Goal: Transaction & Acquisition: Purchase product/service

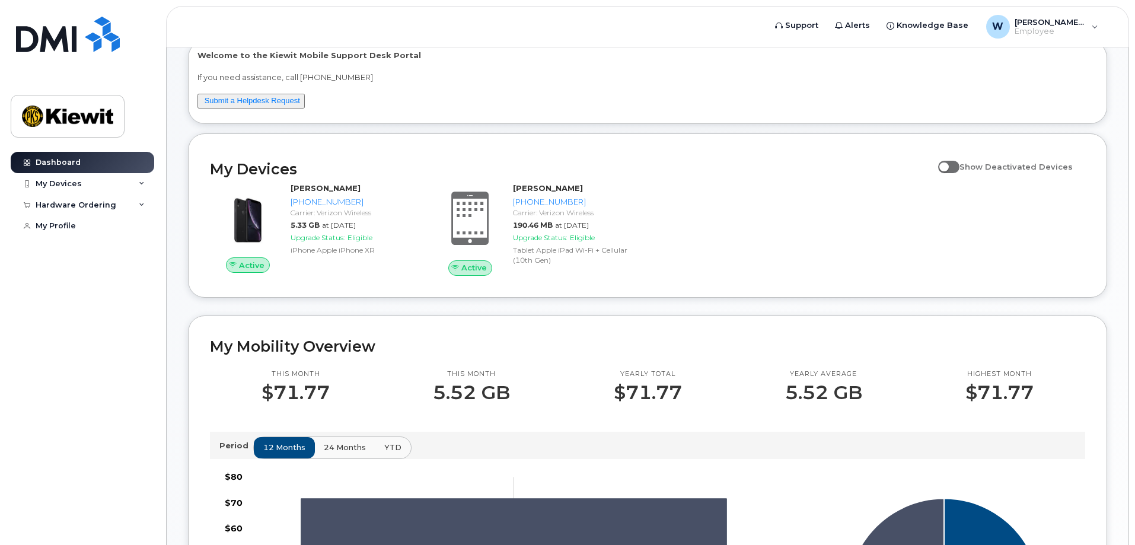
scroll to position [83, 0]
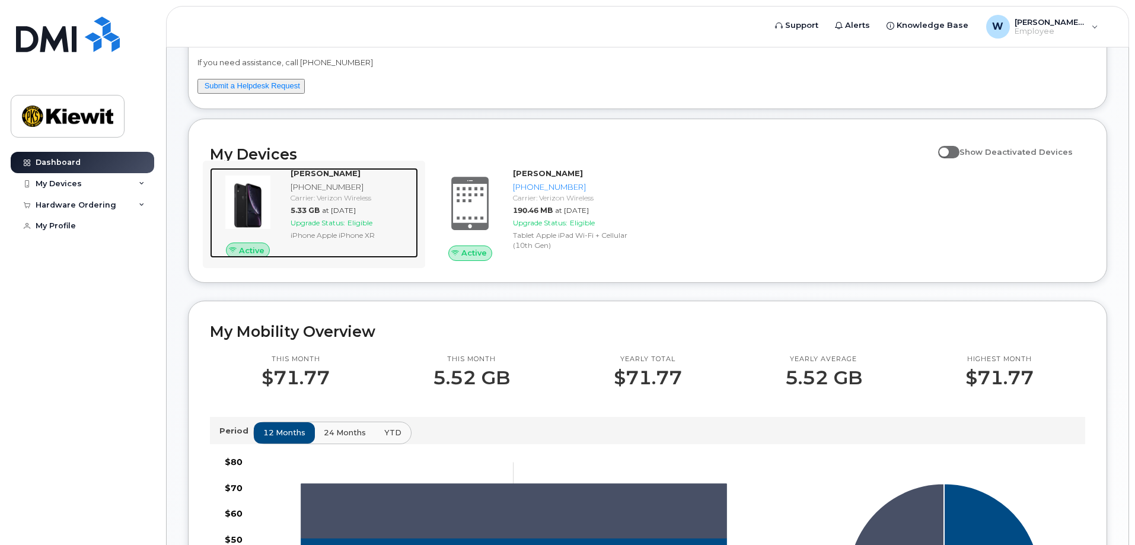
click at [312, 184] on div "[PHONE_NUMBER]" at bounding box center [351, 186] width 123 height 11
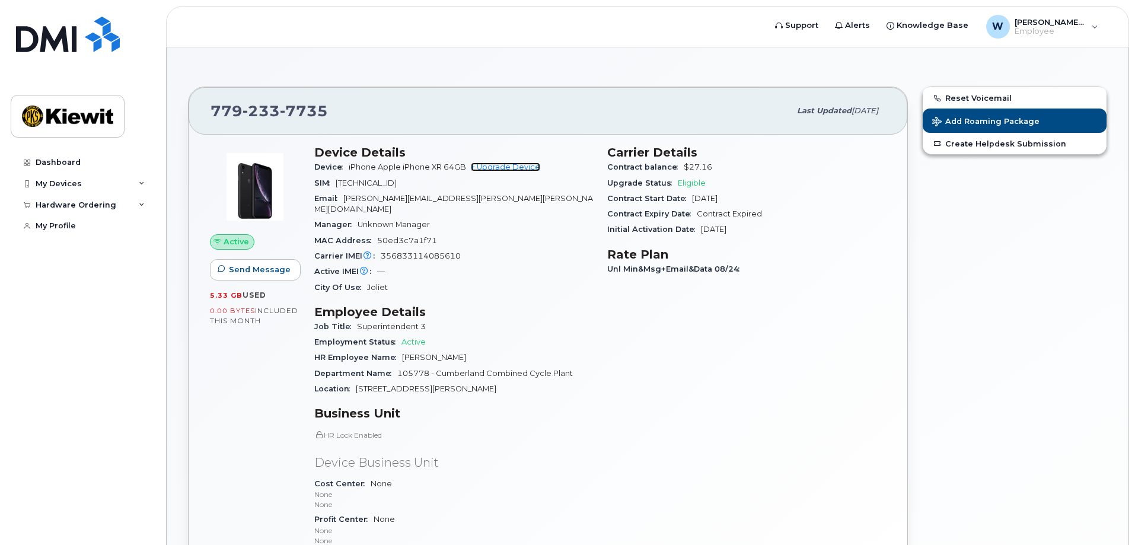
click at [513, 164] on link "+ Upgrade Device" at bounding box center [505, 166] width 69 height 9
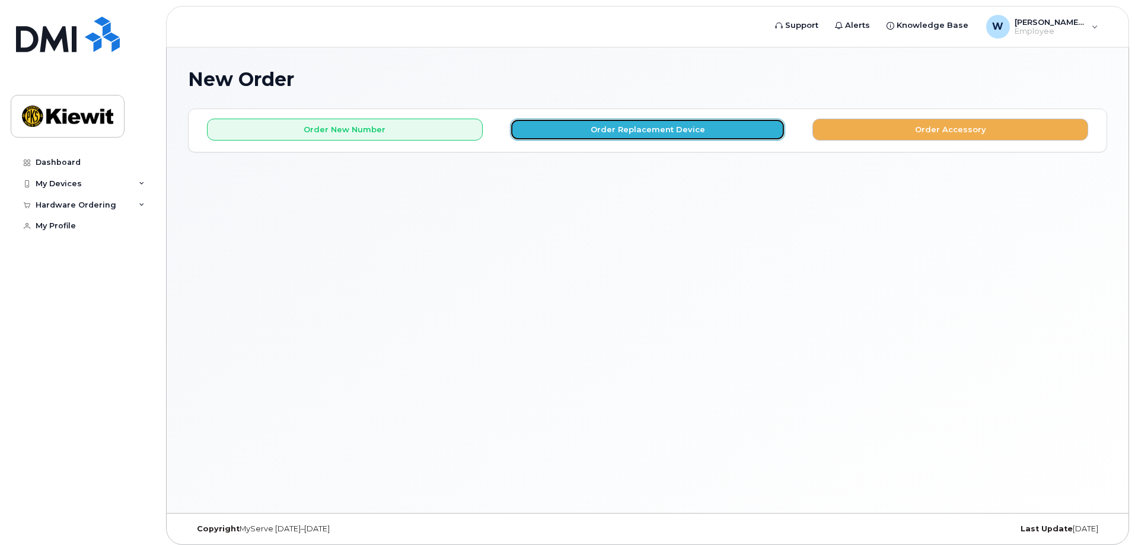
click at [642, 127] on button "Order Replacement Device" at bounding box center [648, 130] width 276 height 22
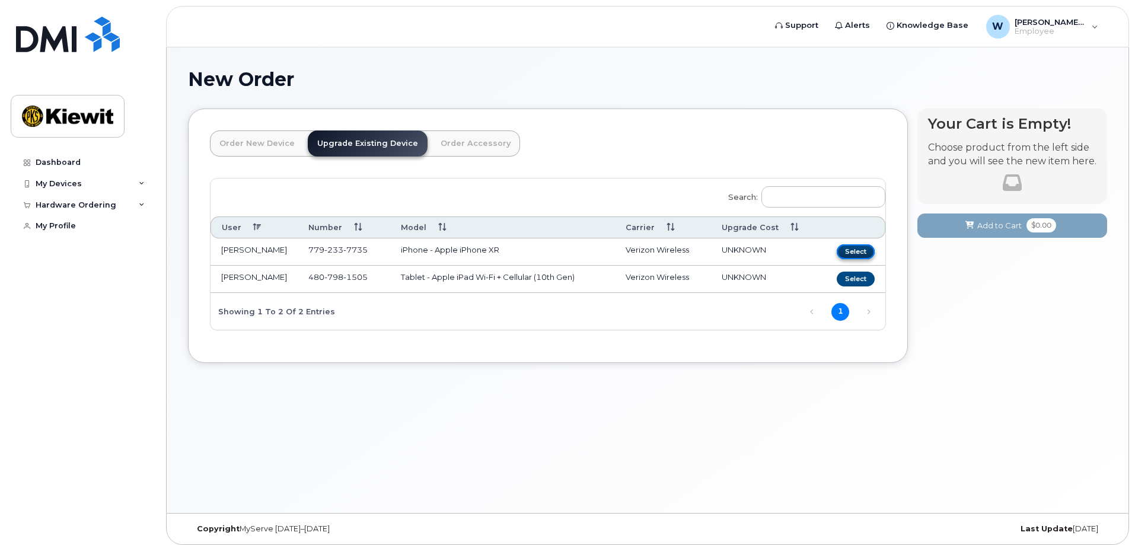
click at [854, 247] on button "Select" at bounding box center [855, 251] width 38 height 15
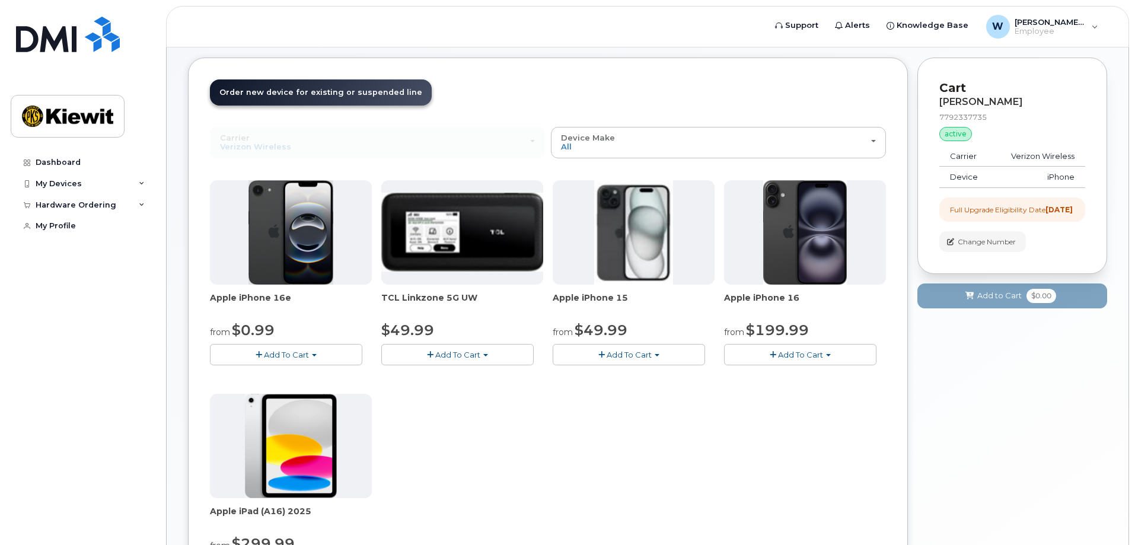
scroll to position [46, 0]
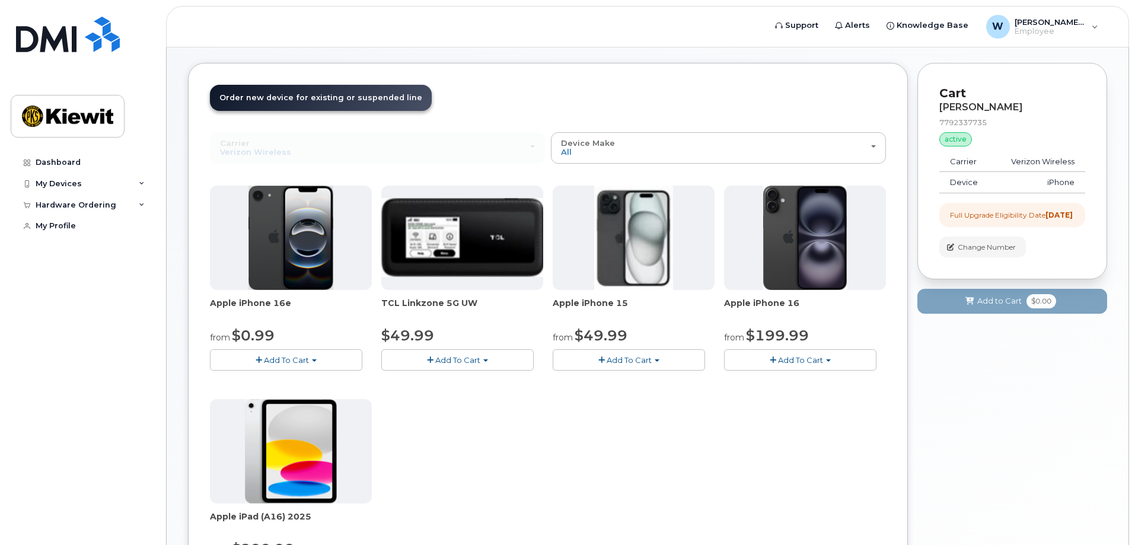
click at [284, 356] on span "Add To Cart" at bounding box center [286, 359] width 45 height 9
click at [293, 381] on link "$0.99 - 2 Year Upgrade (128GB)" at bounding box center [287, 382] width 149 height 15
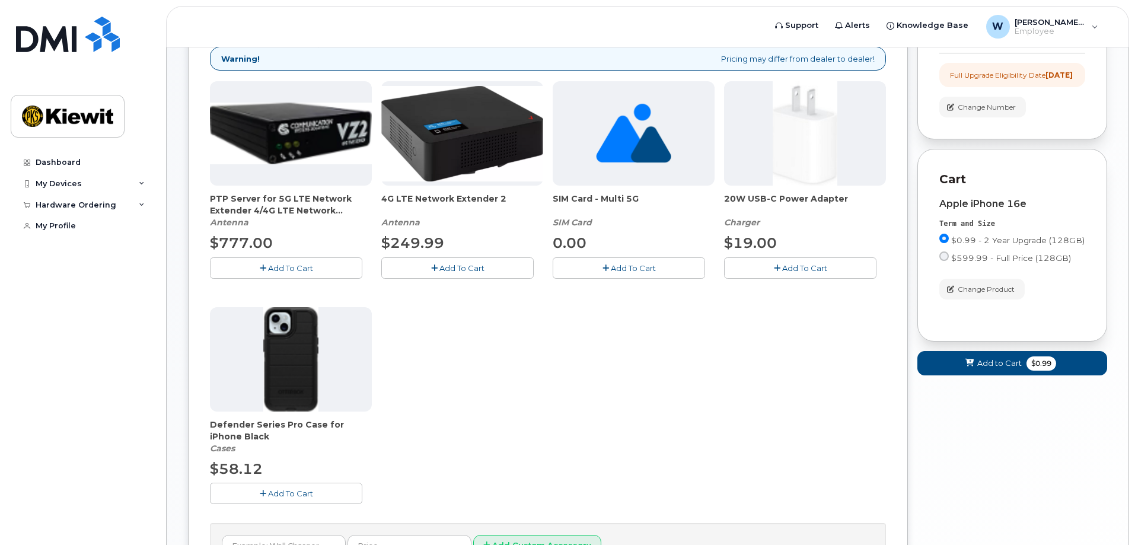
scroll to position [197, 0]
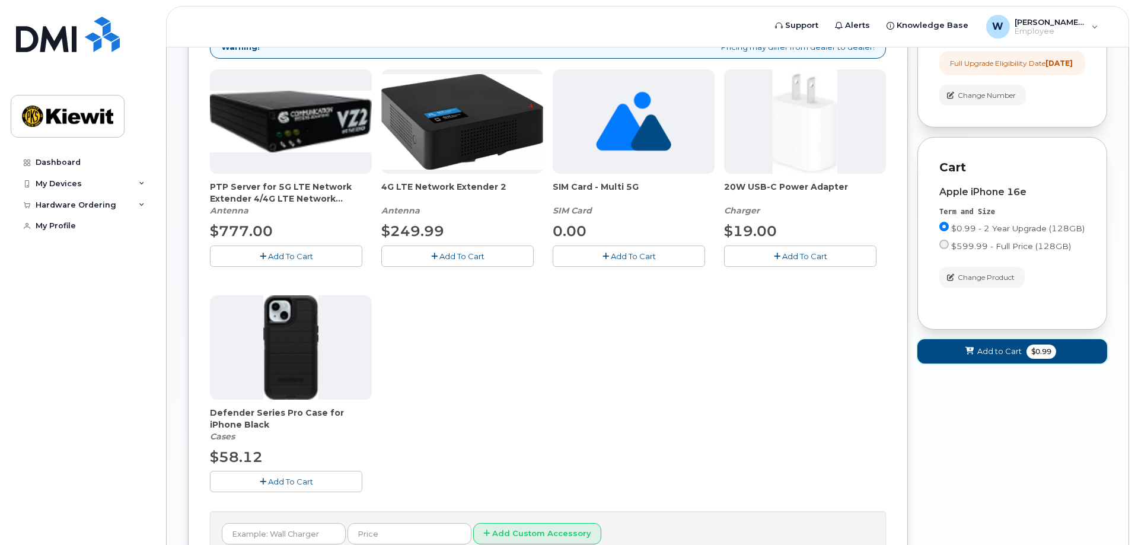
click at [1004, 356] on span "Add to Cart" at bounding box center [999, 351] width 44 height 11
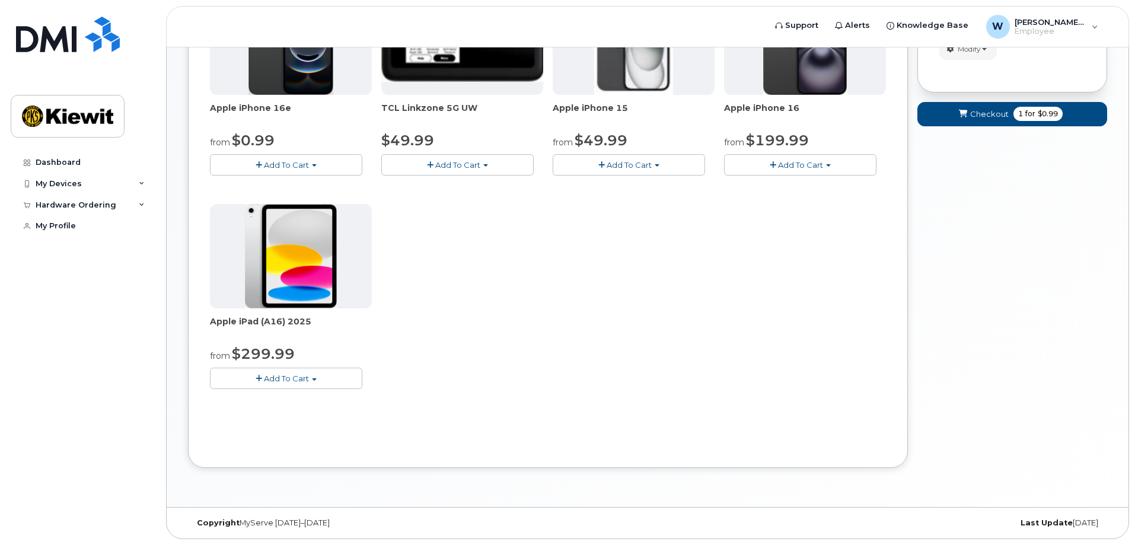
scroll to position [0, 0]
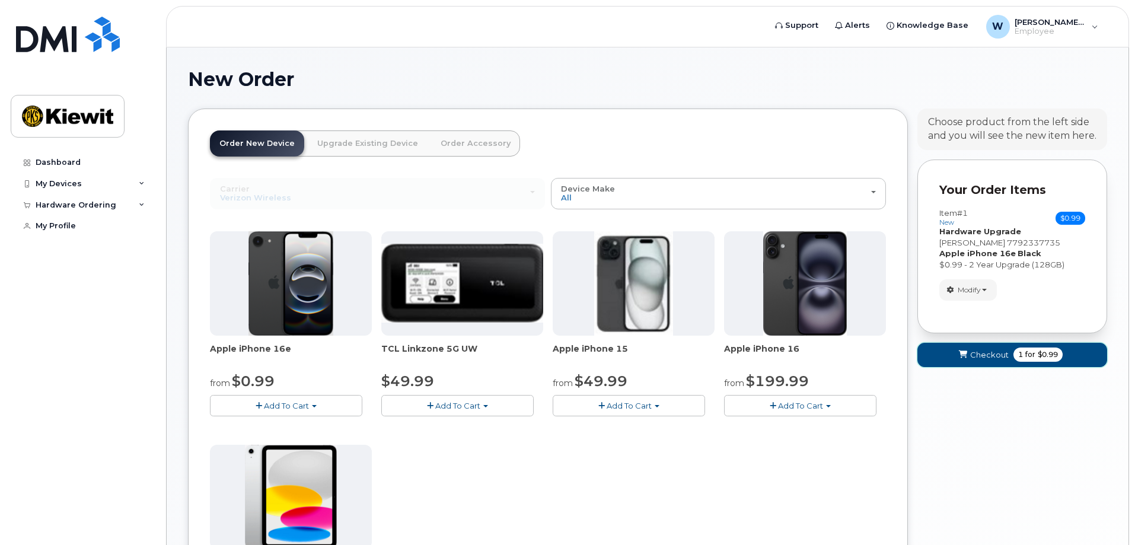
click at [983, 349] on span "Checkout" at bounding box center [989, 354] width 39 height 11
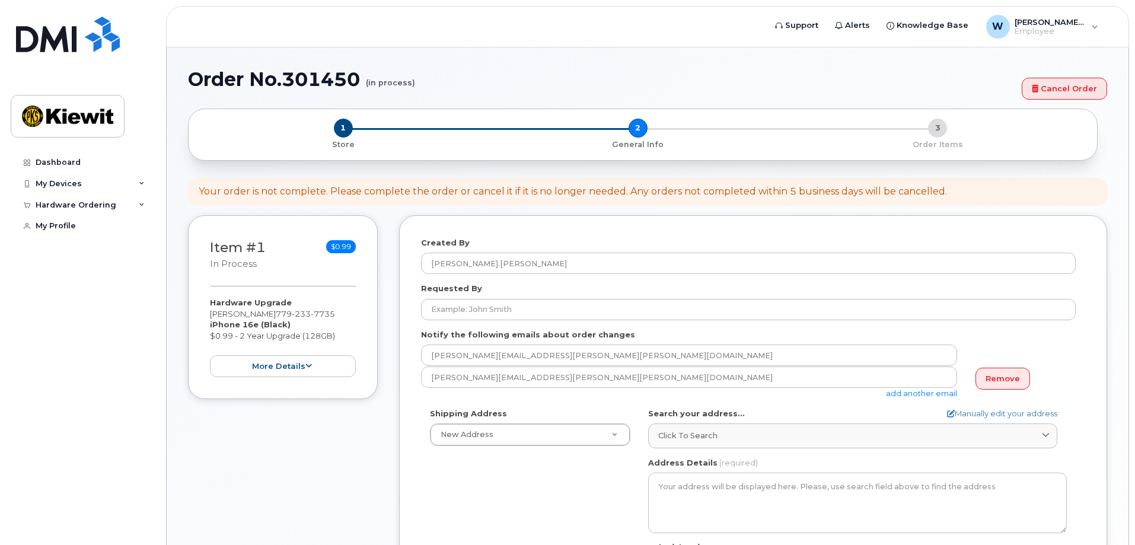
select select
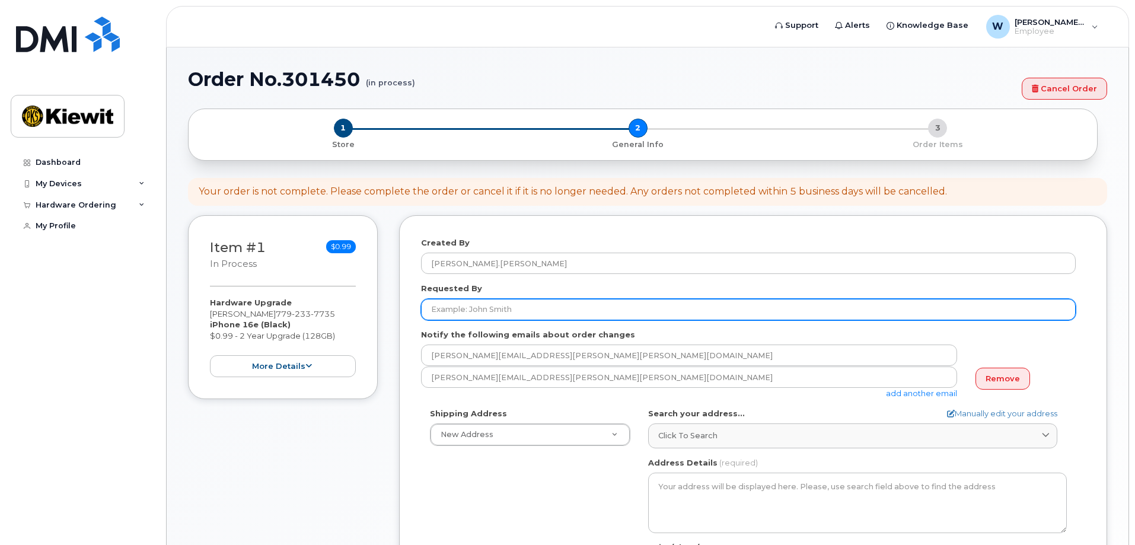
click at [461, 305] on input "Requested By" at bounding box center [748, 309] width 654 height 21
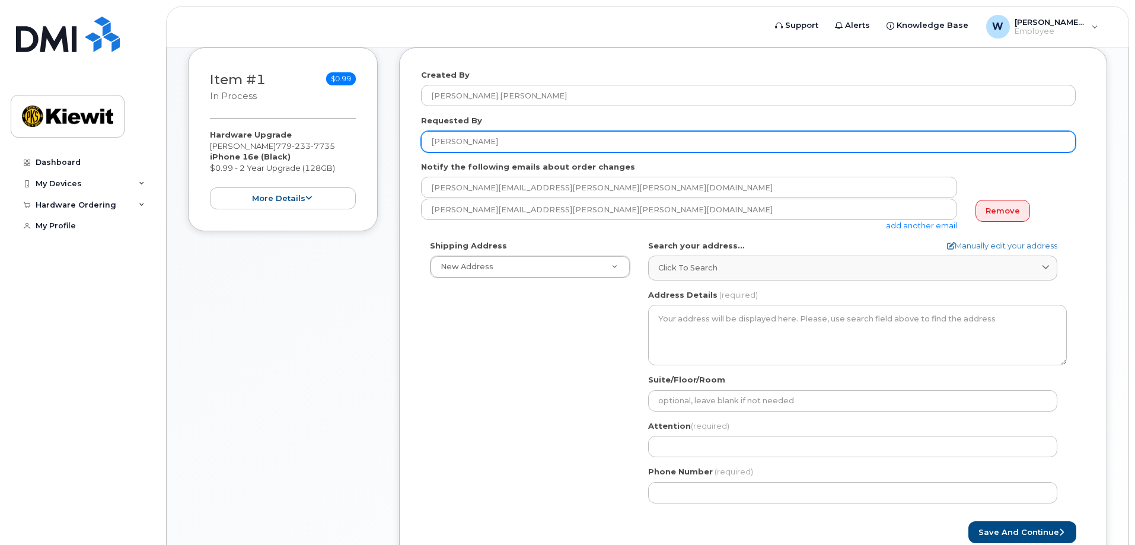
scroll to position [172, 0]
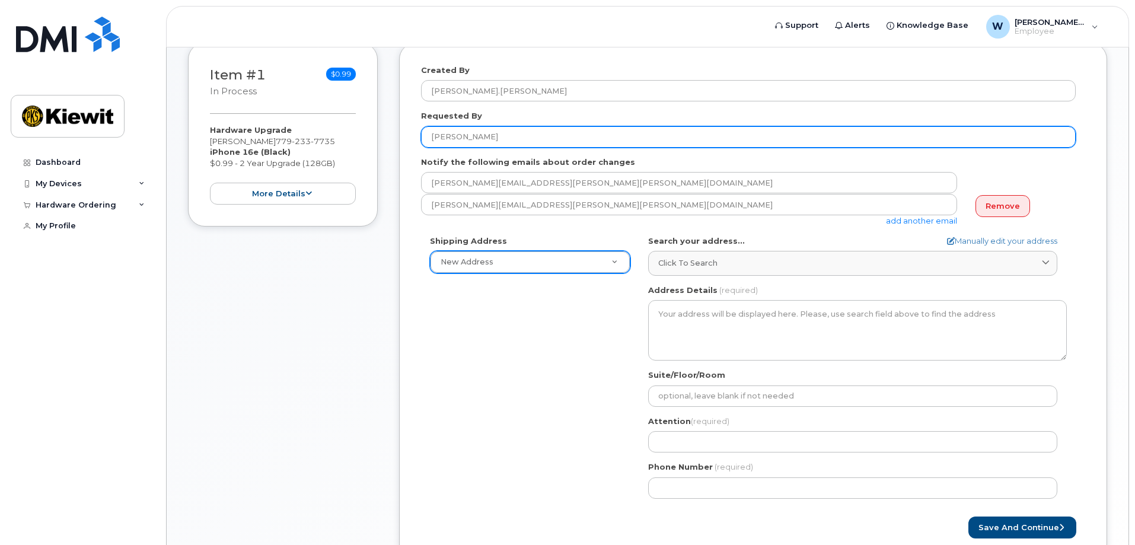
type input "[PERSON_NAME]"
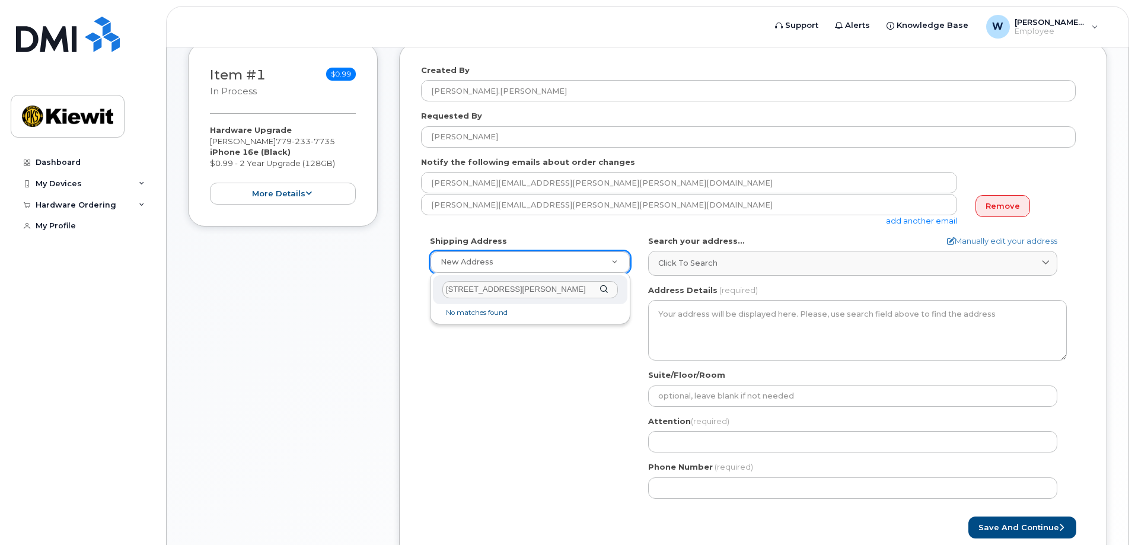
scroll to position [0, 2]
type input "455 Old Scott Road Cuberland City Tennesssee"
select select
type input "455 Old Scott Road Cumberland City"
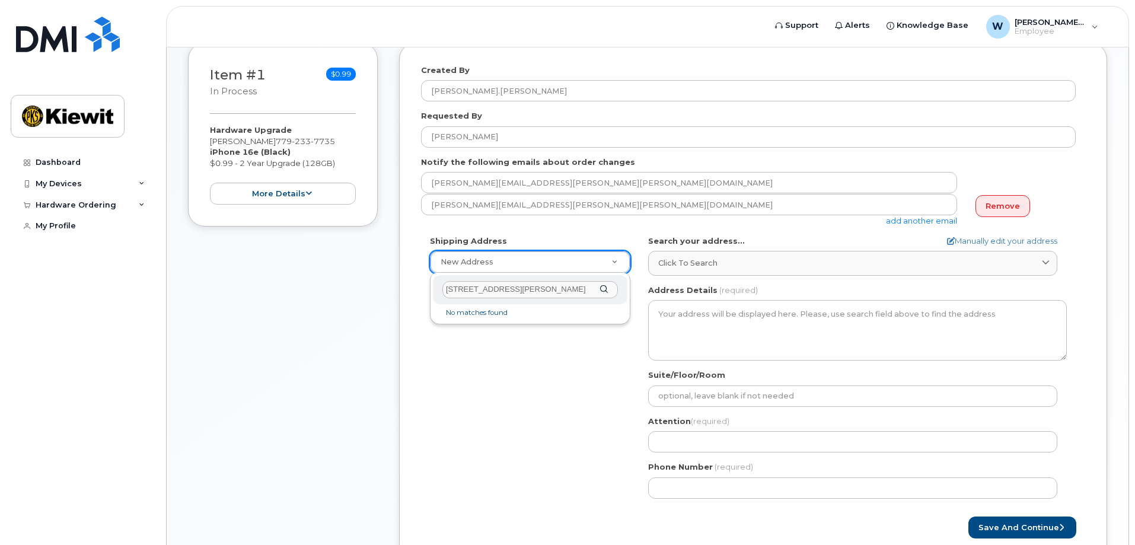
click at [603, 288] on div "455 Old Scott Road Cumberland City" at bounding box center [530, 289] width 194 height 29
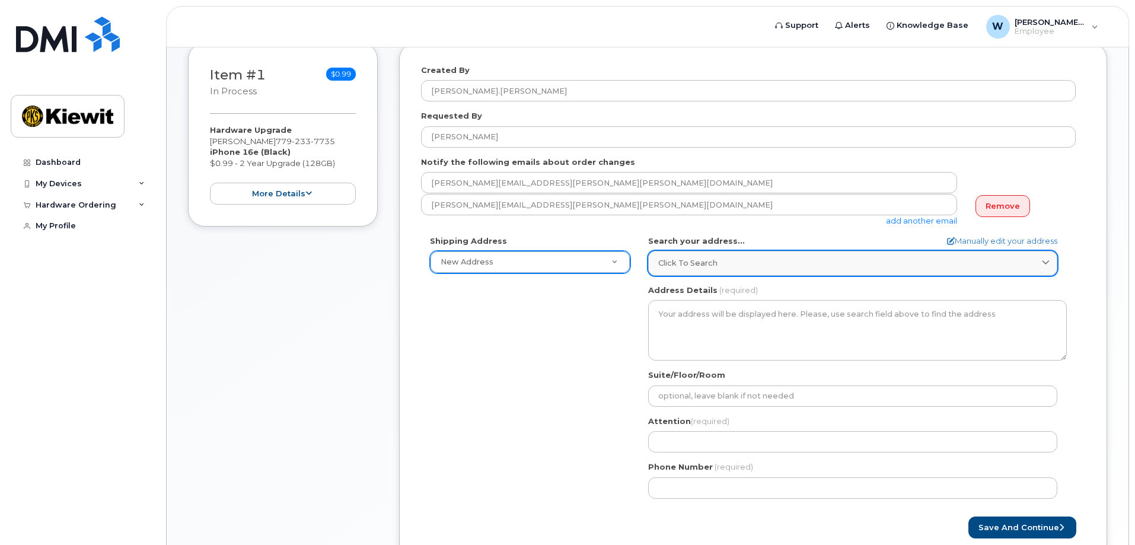
click at [1044, 262] on icon at bounding box center [1046, 264] width 8 height 8
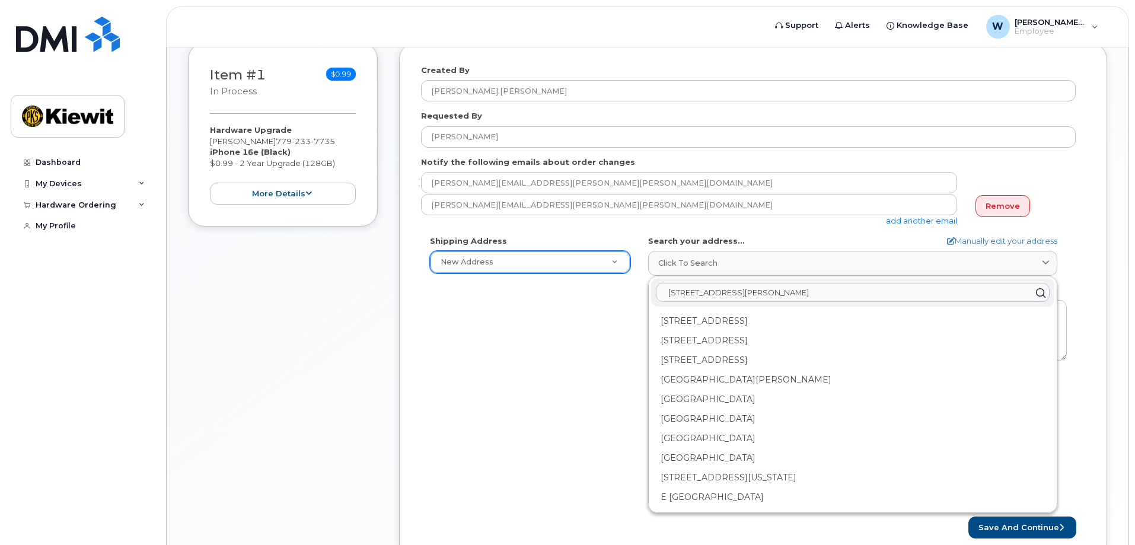
click at [717, 293] on input "455 Old Scot Road" at bounding box center [853, 292] width 394 height 19
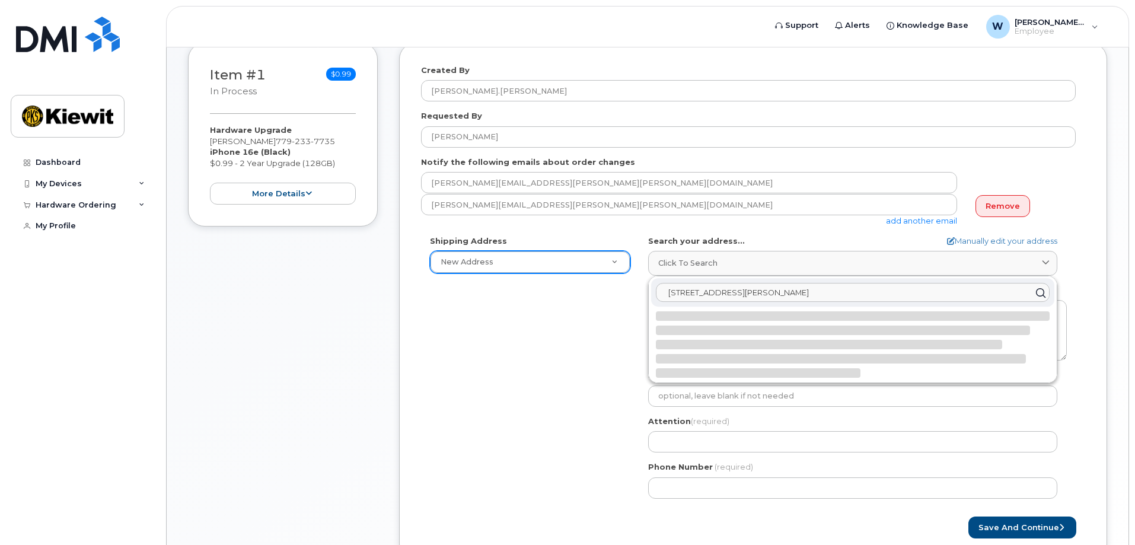
click at [753, 293] on input "455 Old Scott Road" at bounding box center [853, 292] width 394 height 19
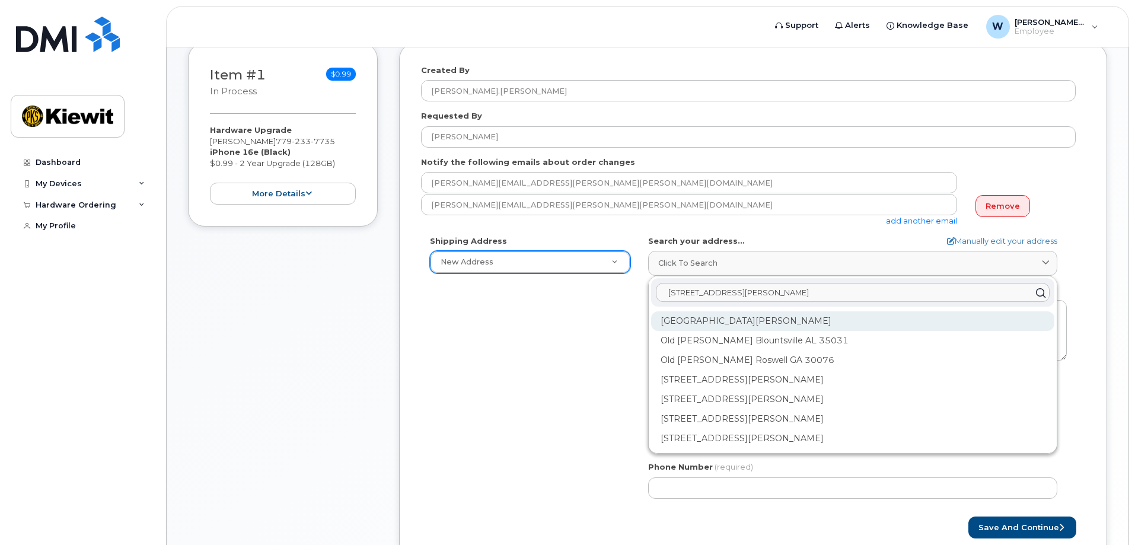
click at [729, 318] on div "Old Scott Rd Cumberland City TN 37050" at bounding box center [852, 321] width 403 height 20
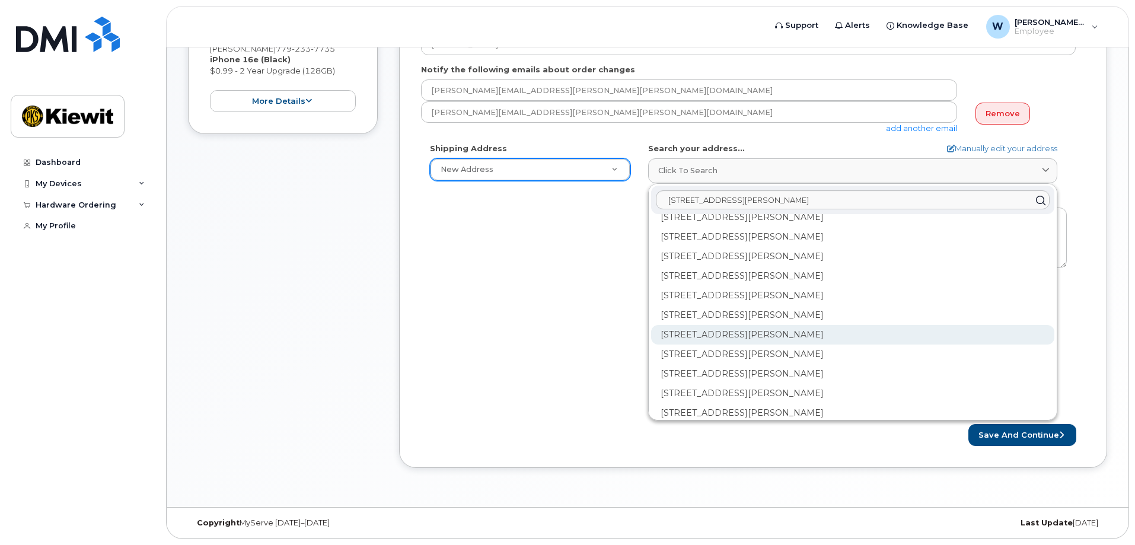
scroll to position [0, 0]
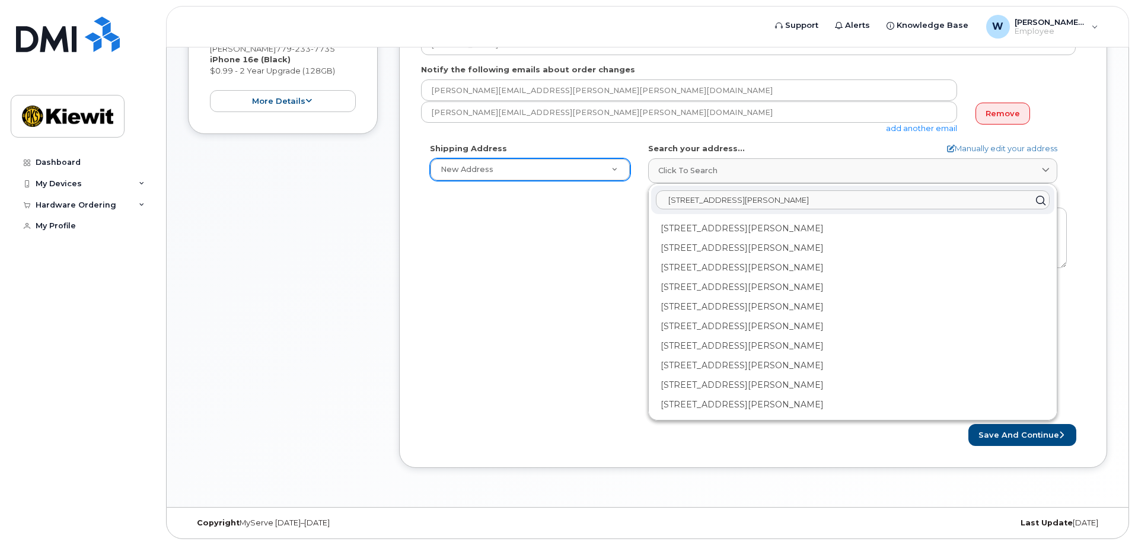
click at [759, 202] on input "455 Old Scott Road" at bounding box center [853, 200] width 394 height 19
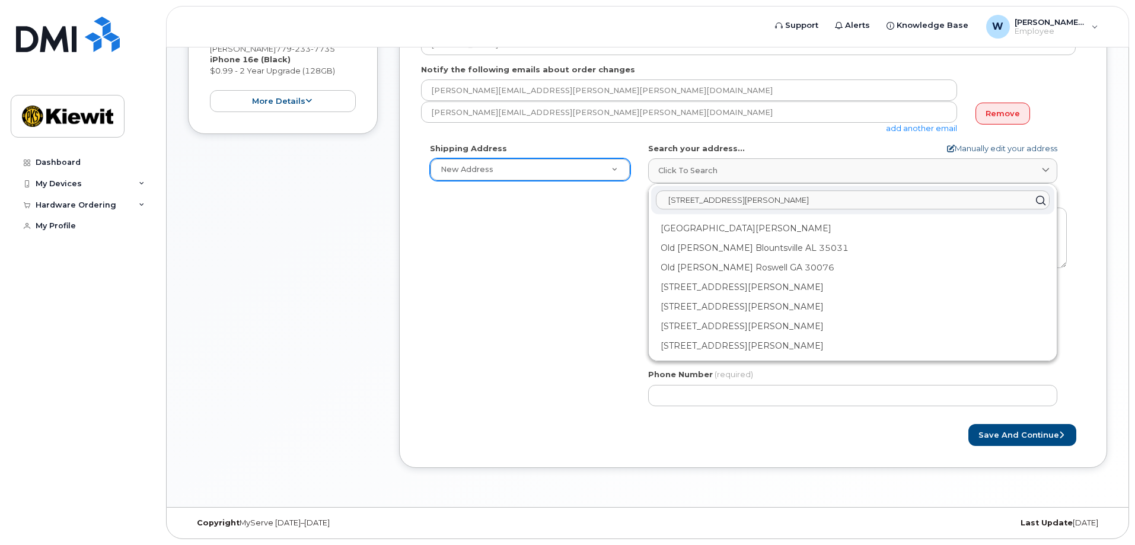
type input "455 Old Scott RD"
click at [1017, 146] on link "Manually edit your address" at bounding box center [1002, 148] width 110 height 11
select select
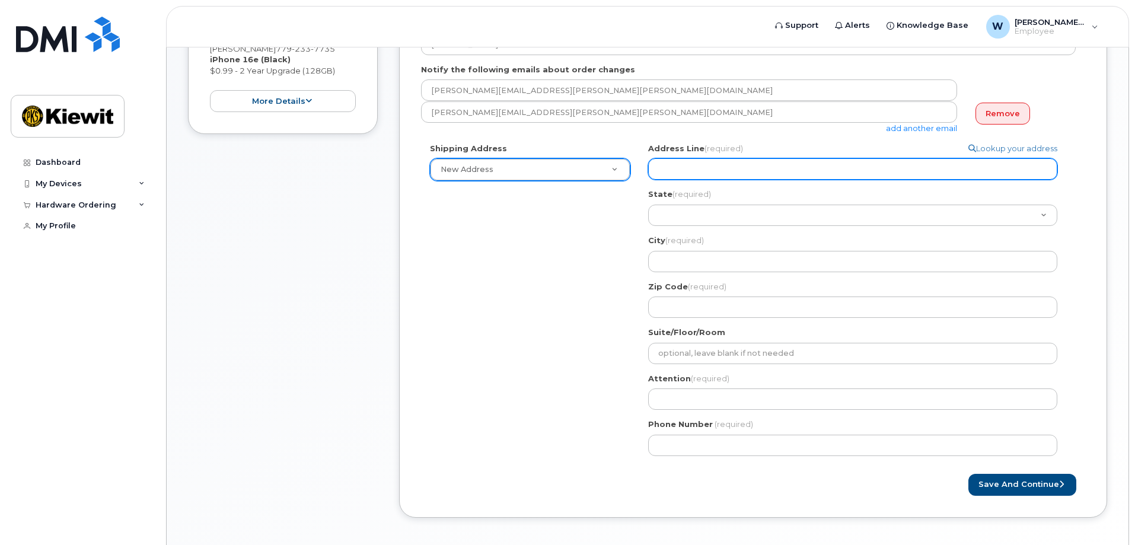
click at [689, 170] on input "Address Line (required)" at bounding box center [852, 168] width 409 height 21
select select
type input "4"
select select
type input "45"
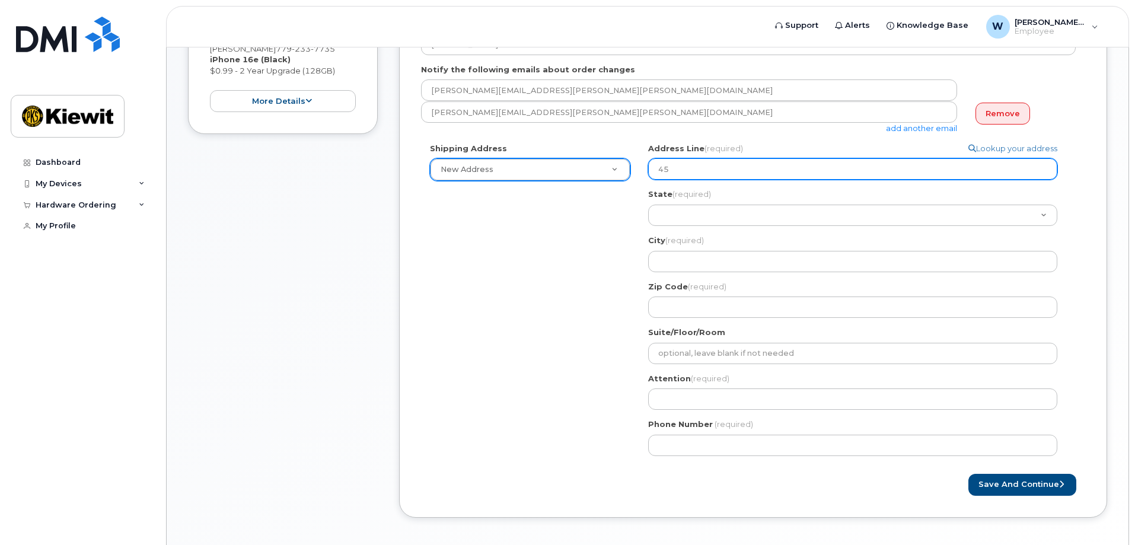
select select
type input "455"
select select
type input "455 O"
select select
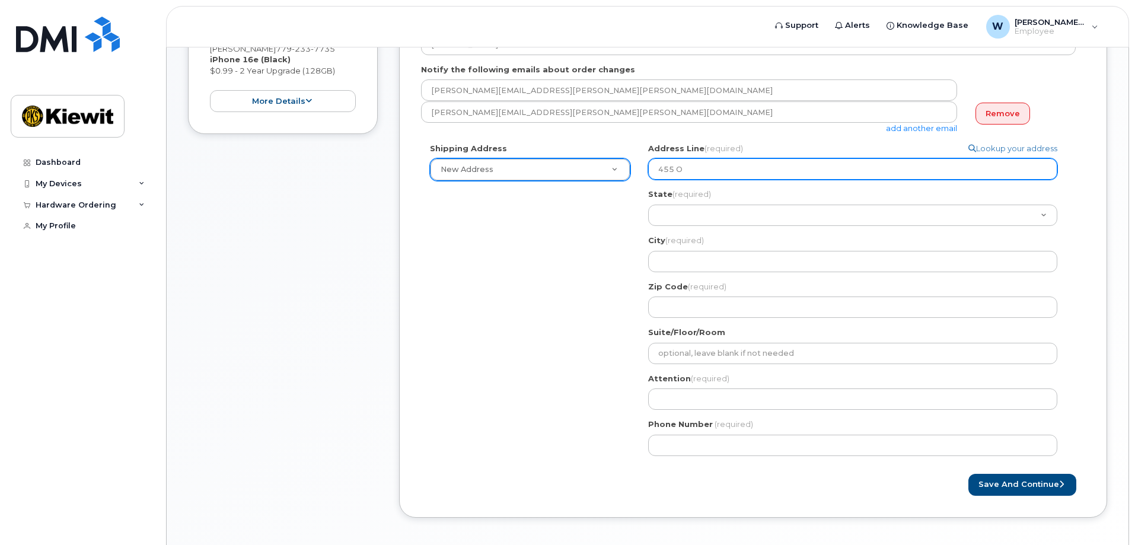
type input "455 Ol"
select select
type input "455 Old"
select select
type input "455 Old S"
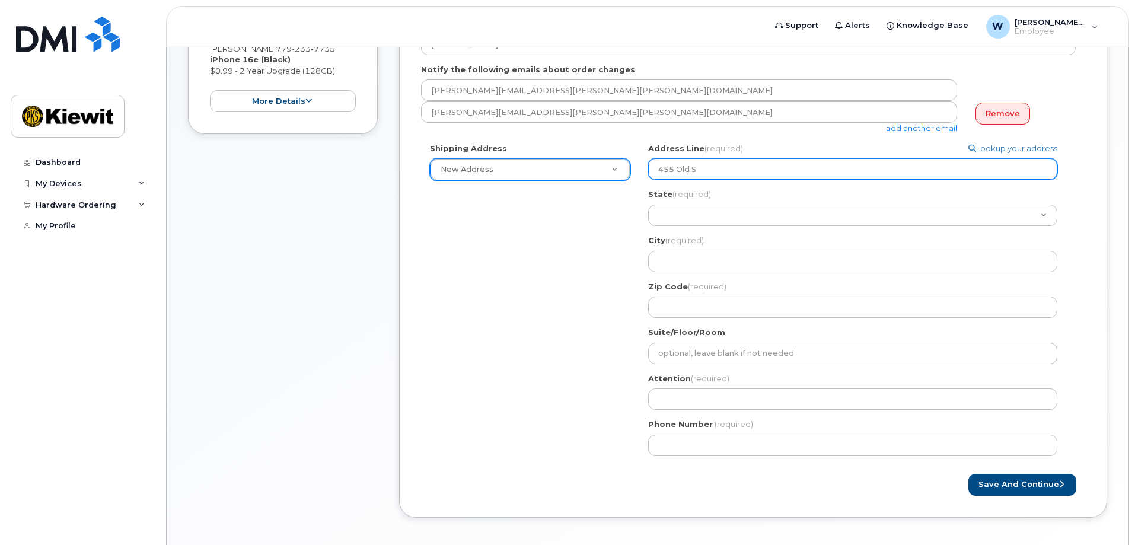
select select
type input "455 Old Sc"
select select
type input "455 Old Sco"
select select
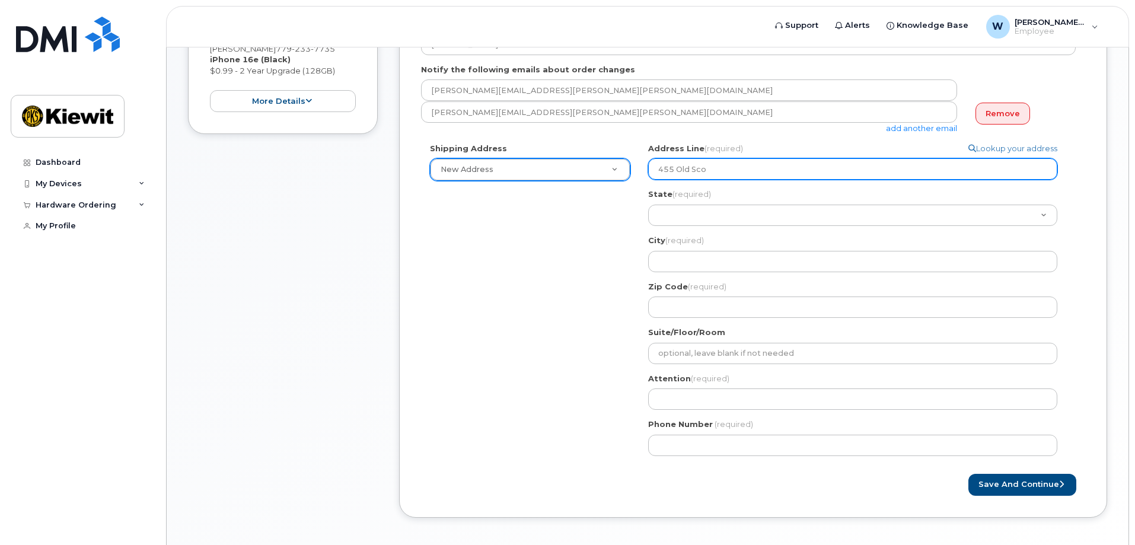
type input "455 Old Scot"
select select
type input "455 Old Scott"
select select
type input "455 Old Scott R"
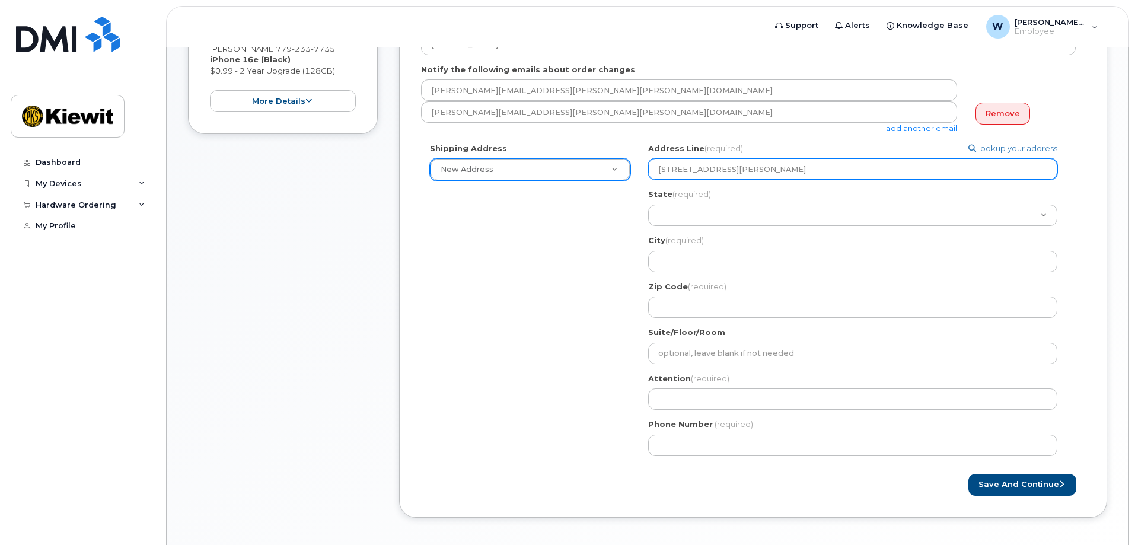
select select
type input "455 Old Scott Ro"
select select
type input "455 Old Scott Roa"
select select
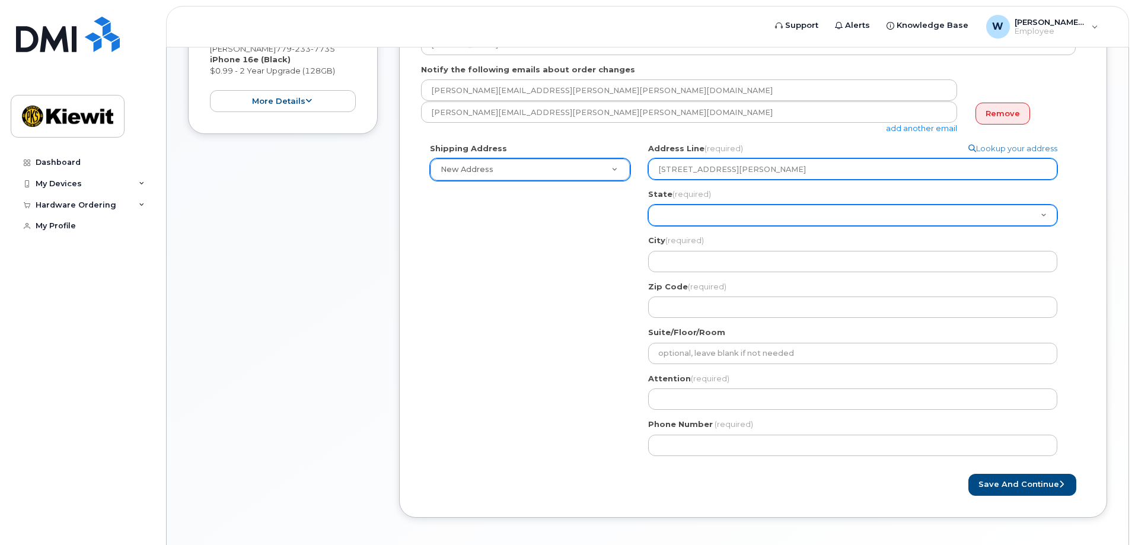
type input "455 Old Scott Road"
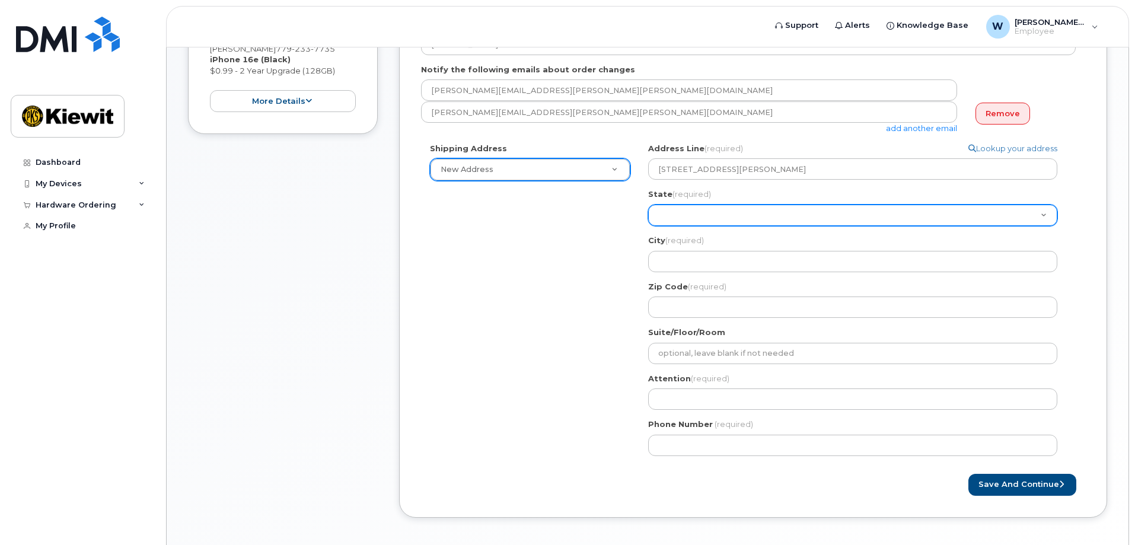
click at [683, 214] on select "Alabama Alaska American Samoa Arizona Arkansas California Colorado Connecticut …" at bounding box center [852, 215] width 409 height 21
select select "TN"
click at [648, 205] on select "Alabama Alaska American Samoa Arizona Arkansas California Colorado Connecticut …" at bounding box center [852, 215] width 409 height 21
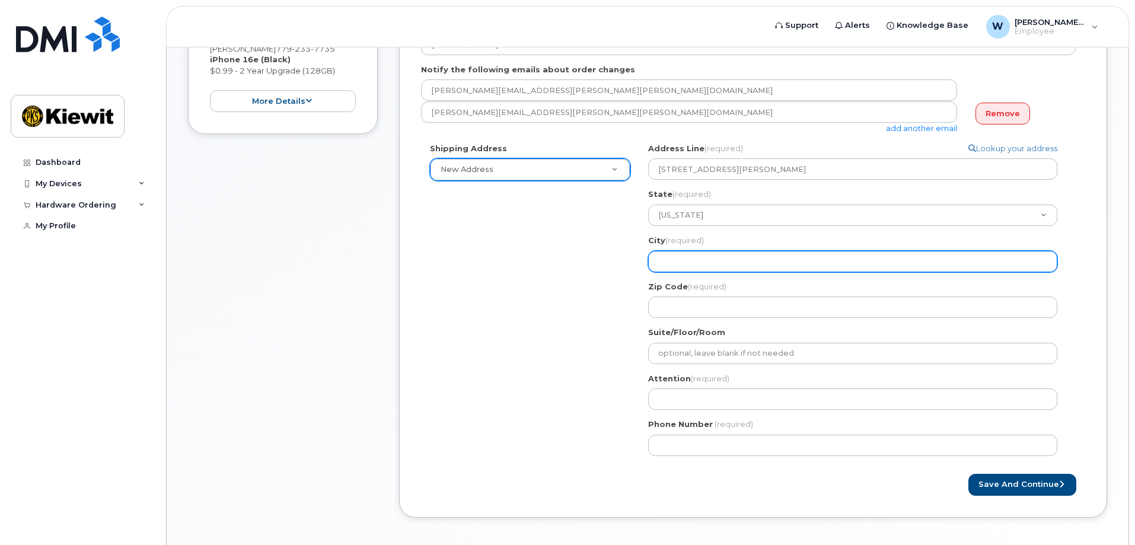
click at [681, 260] on input "City (required)" at bounding box center [852, 261] width 409 height 21
select select
type input "C"
select select
type input "Cu"
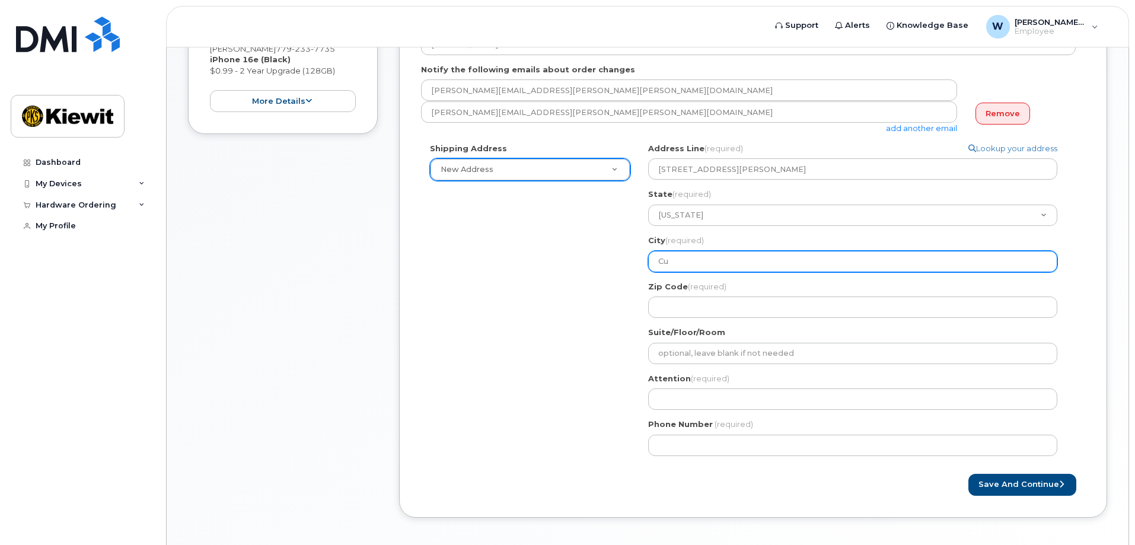
select select
type input "Cum"
select select
type input "Cumb"
select select
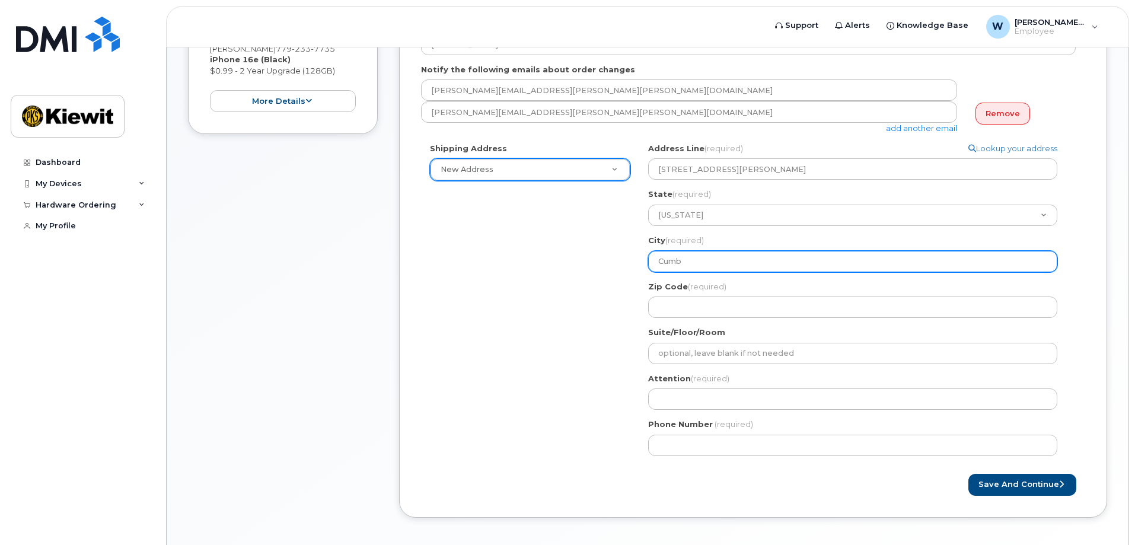
type input "Cumbe"
select select
type input "Cumber"
select select
type input "Cumberl"
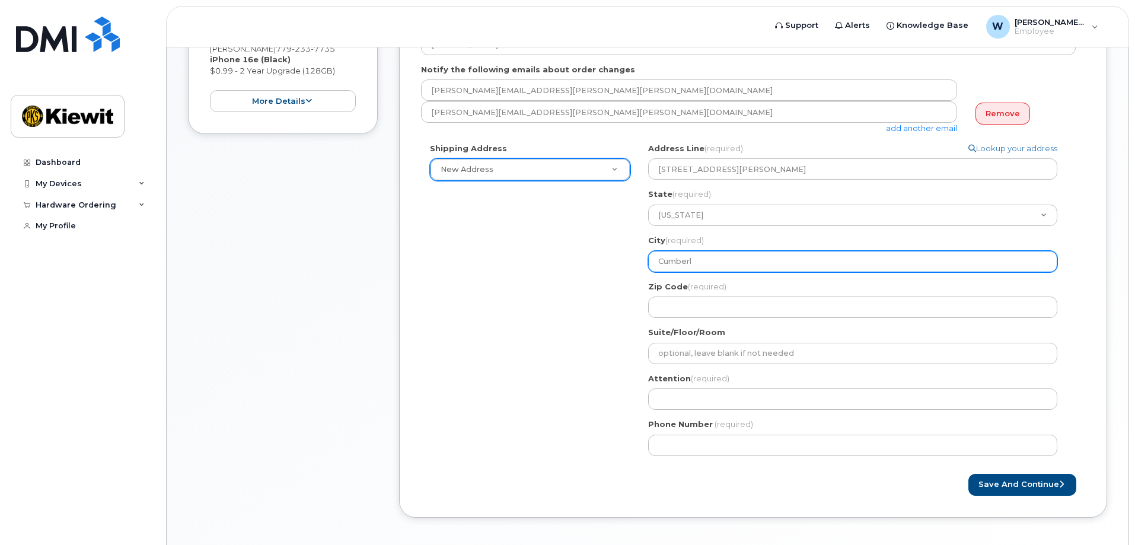
select select
type input "Cumberla"
select select
type input "Cumberlan"
select select
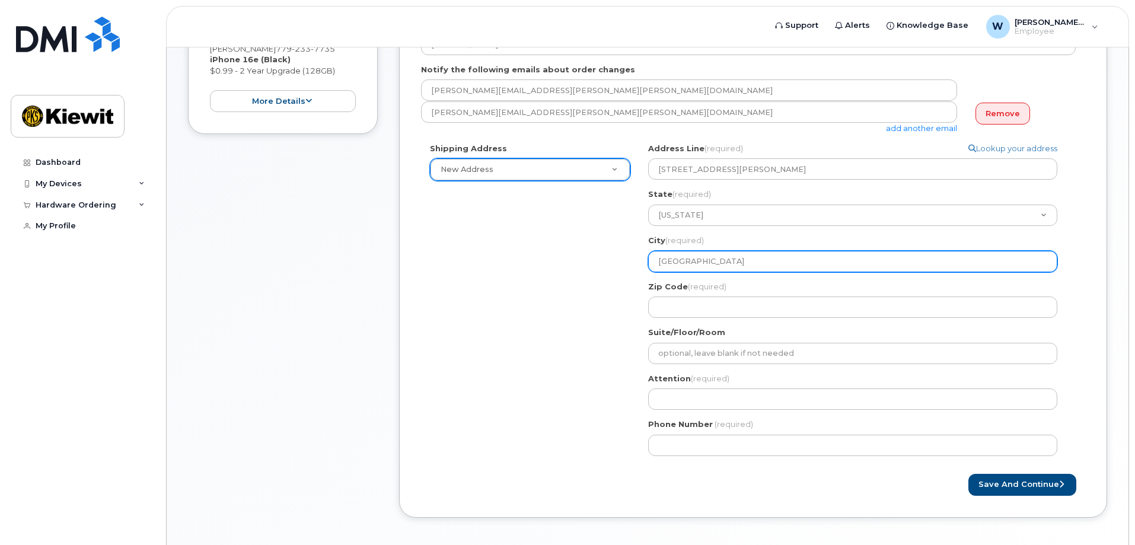
type input "Cumberland"
select select
type input "Cumberland C"
select select
type input "Cumberland Ci"
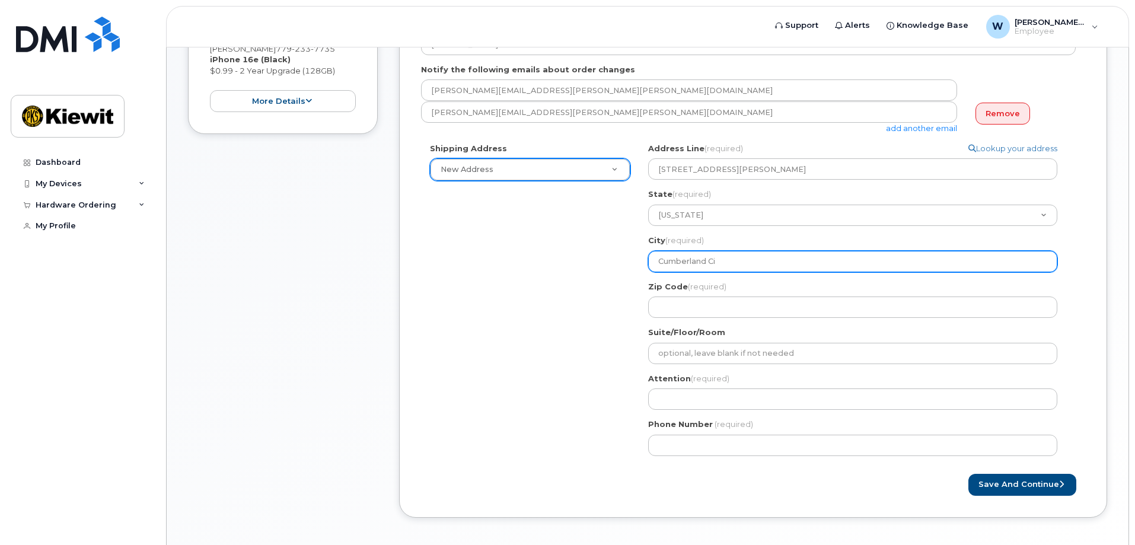
select select
type input "Cumberland Cit"
select select
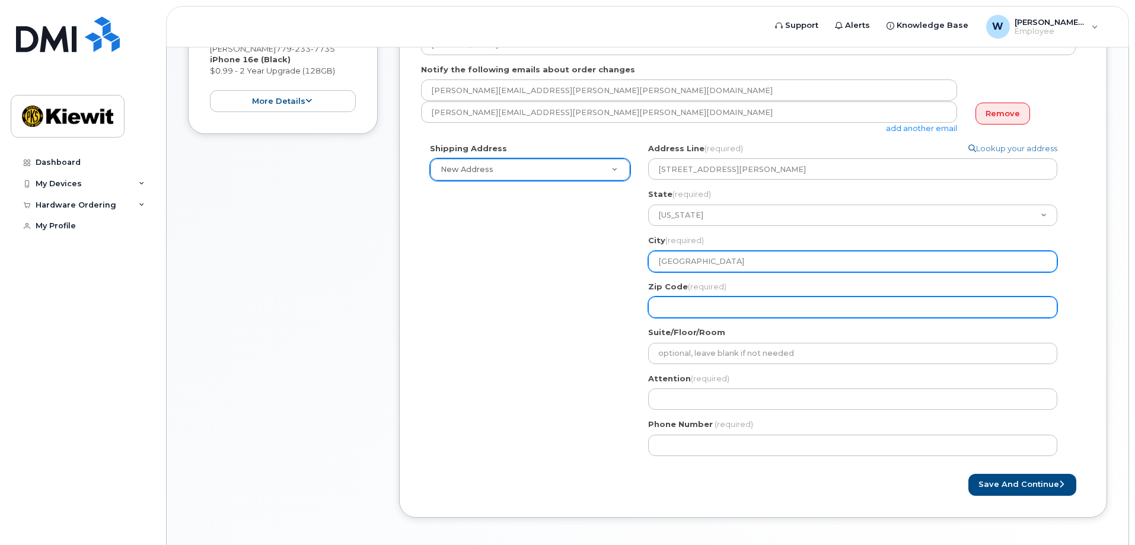
type input "Cumberland City"
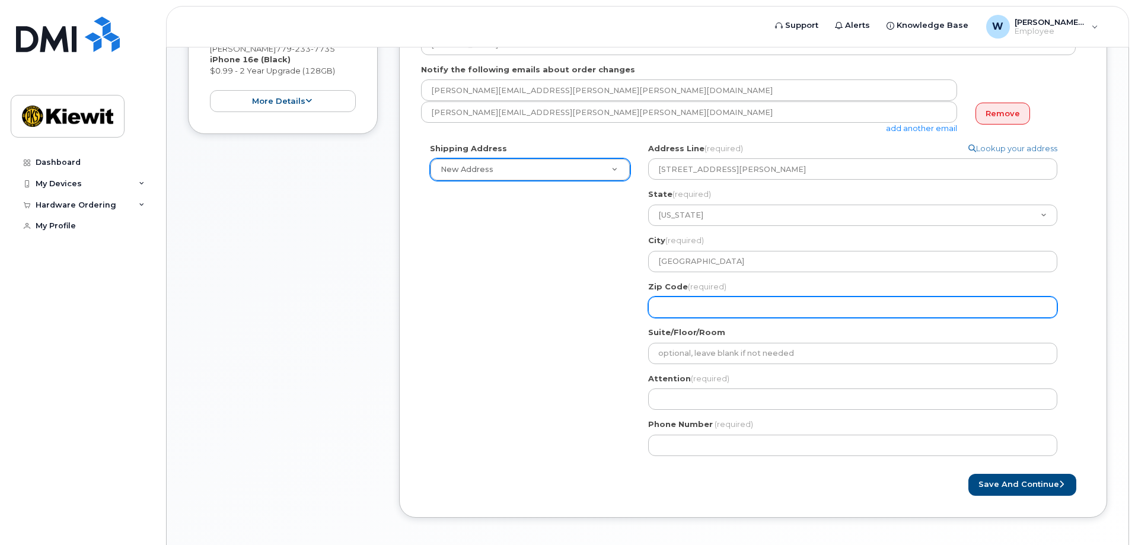
click at [676, 308] on input "Zip Code (required)" at bounding box center [852, 306] width 409 height 21
select select
type input "3"
select select
type input "37"
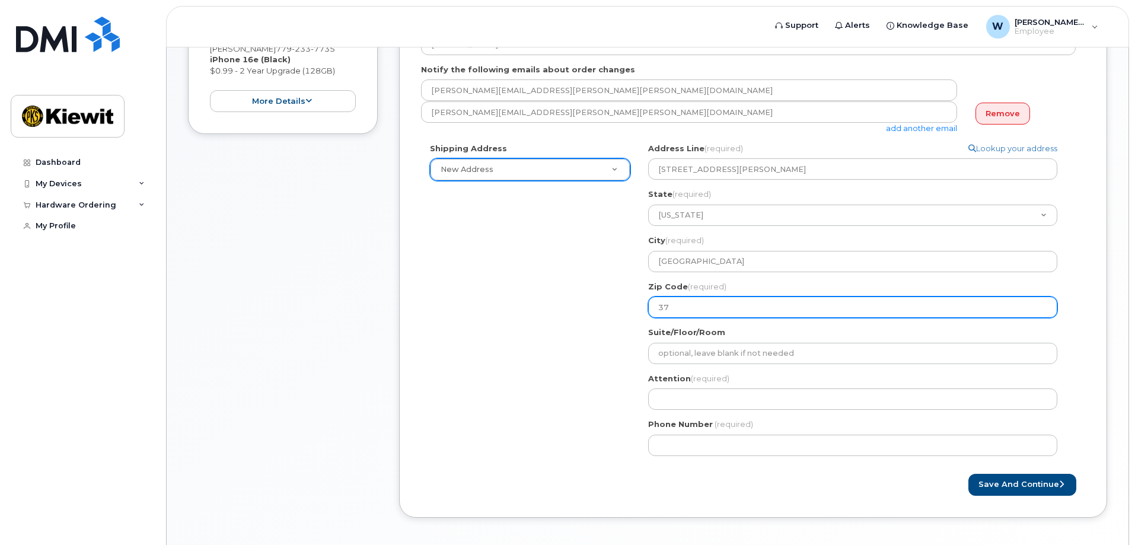
select select
type input "370"
select select
type input "3705"
select select
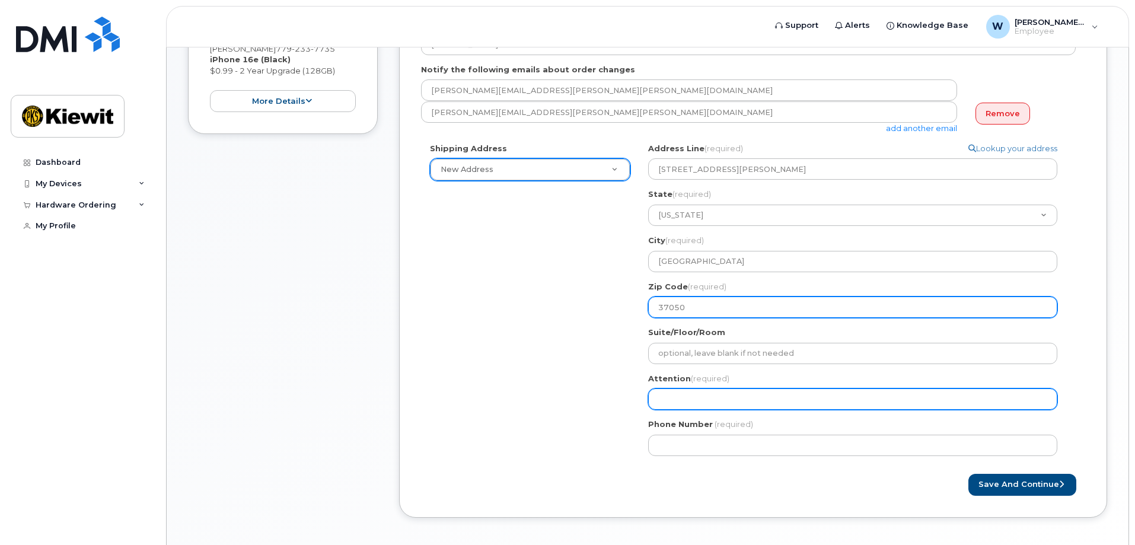
type input "37050"
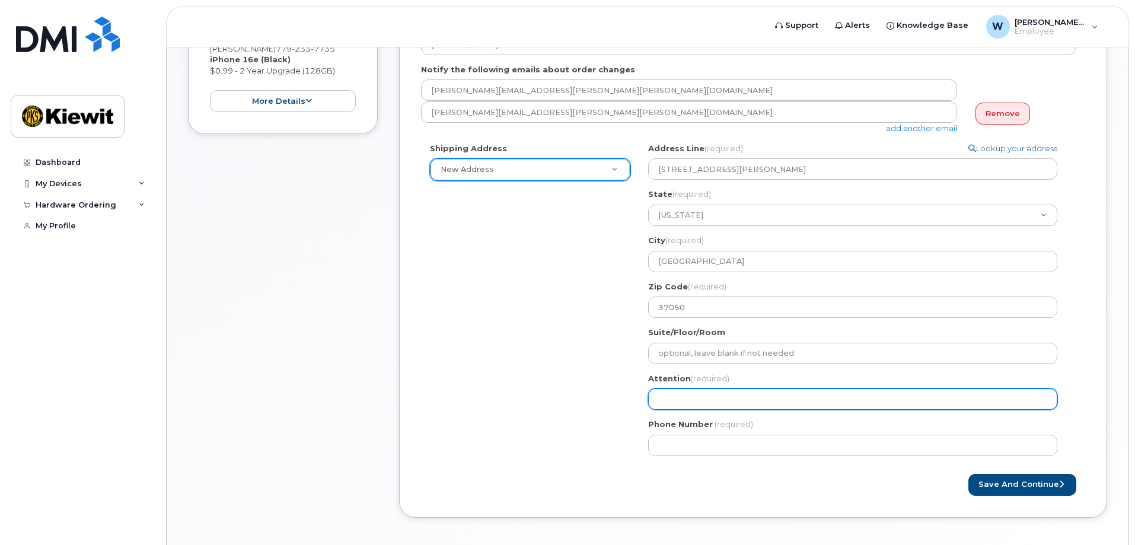
click at [671, 401] on input "Attention (required)" at bounding box center [852, 398] width 409 height 21
select select
type input "W"
select select
type input "Wa"
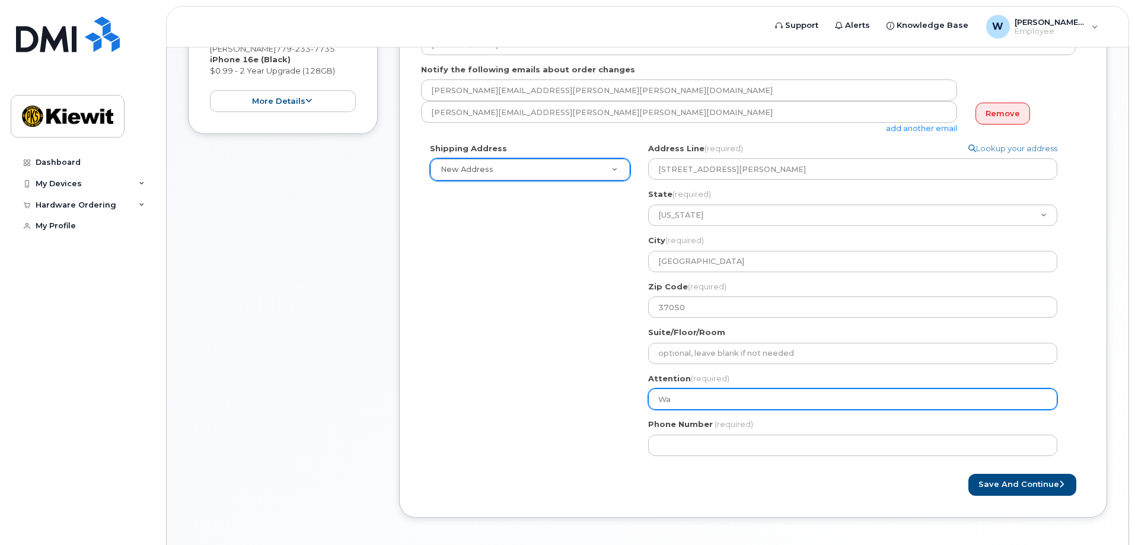
select select
type input "Way"
select select
type input "Wayn"
select select
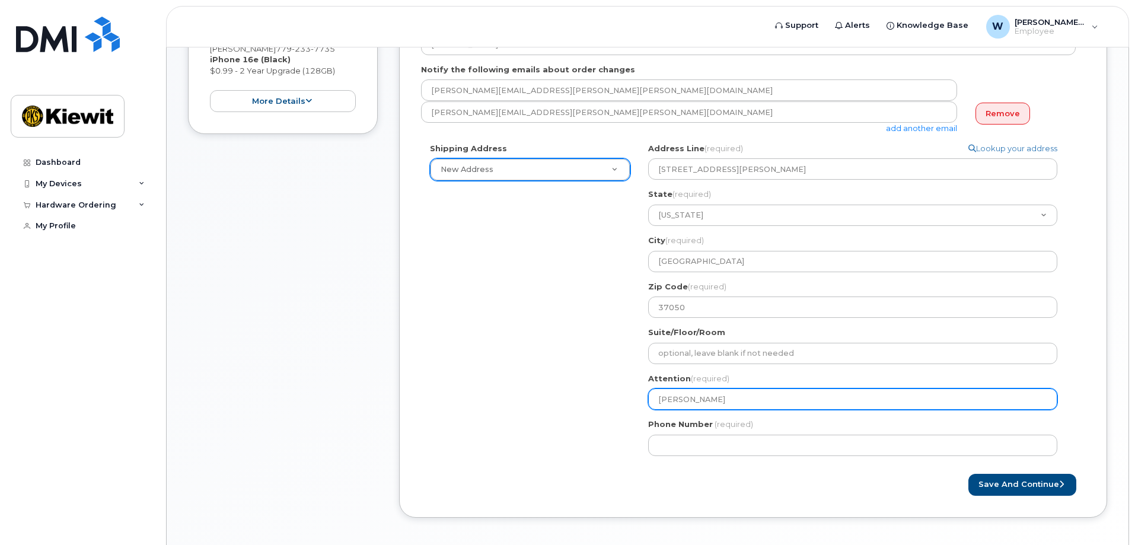
type input "Wayne"
select select
type input "Wayne F"
select select
type input "Wayne Fe"
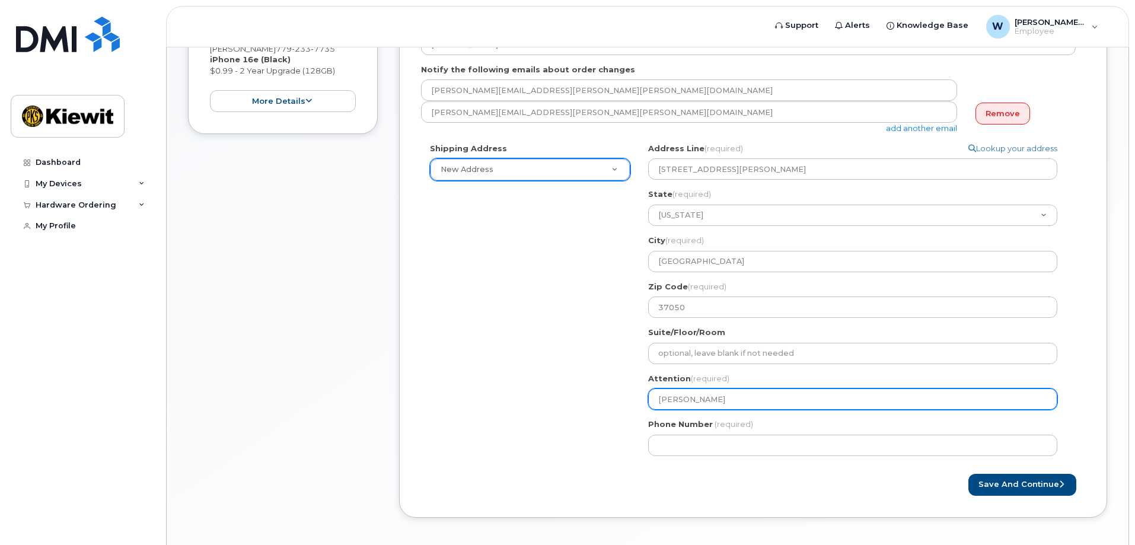
select select
type input "Wayne Fel"
select select
type input "Wayne Feli"
select select
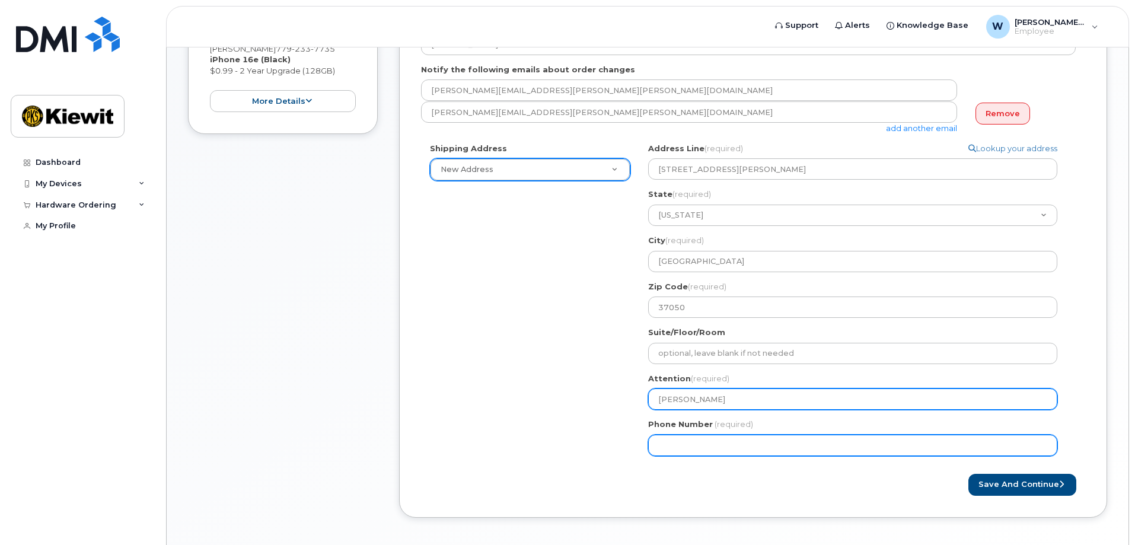
type input "[PERSON_NAME]"
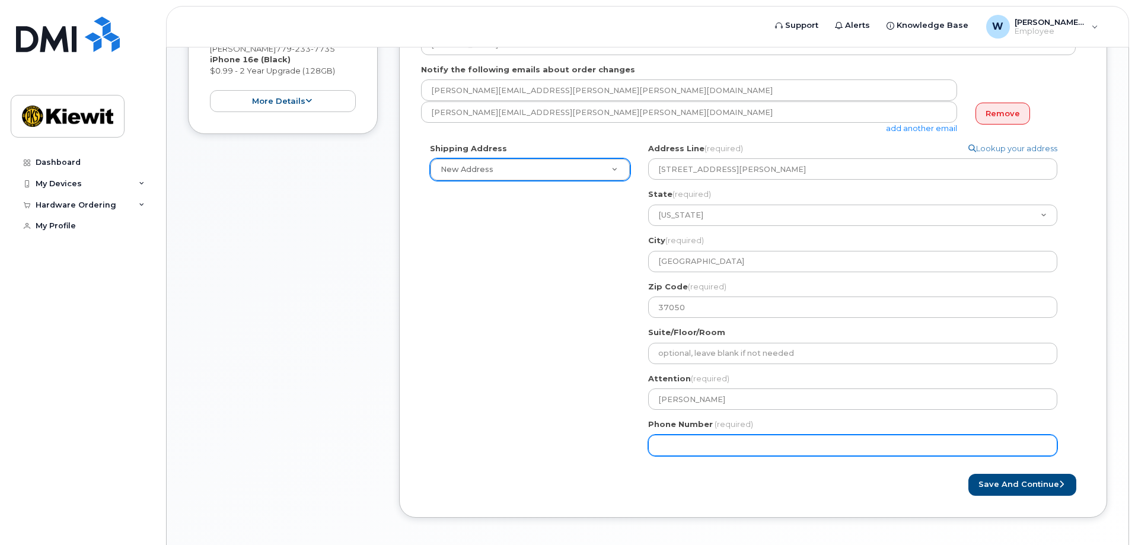
click at [673, 445] on input "Phone Number" at bounding box center [852, 445] width 409 height 21
type input "8"
type input "779"
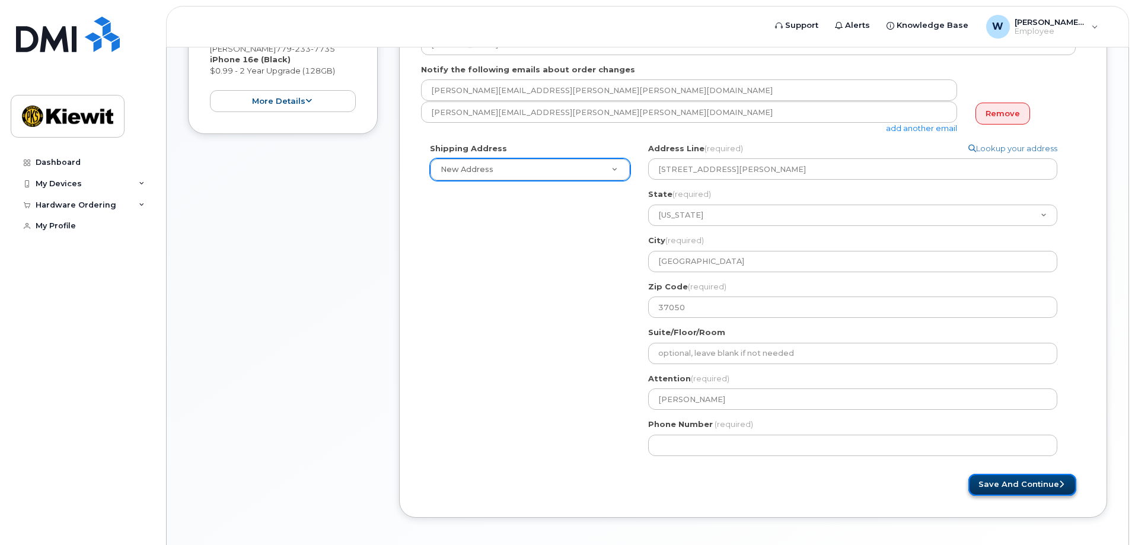
click at [1032, 484] on button "Save and Continue" at bounding box center [1022, 485] width 108 height 22
click at [735, 490] on div "Save and Continue" at bounding box center [753, 485] width 664 height 22
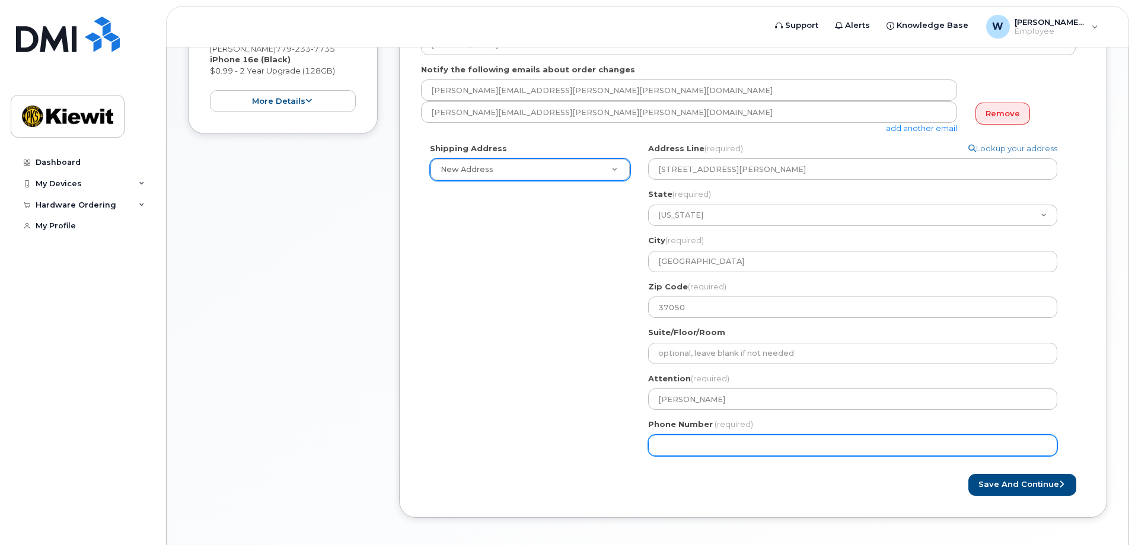
click at [697, 446] on input "Phone Number" at bounding box center [852, 445] width 409 height 21
select select
type input "7792337735"
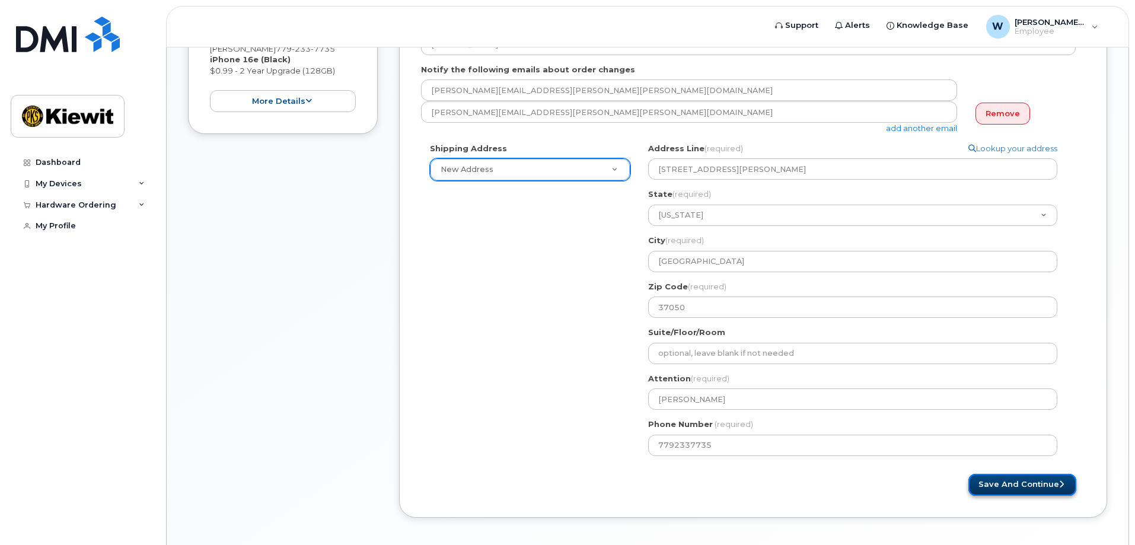
click at [1004, 480] on button "Save and Continue" at bounding box center [1022, 485] width 108 height 22
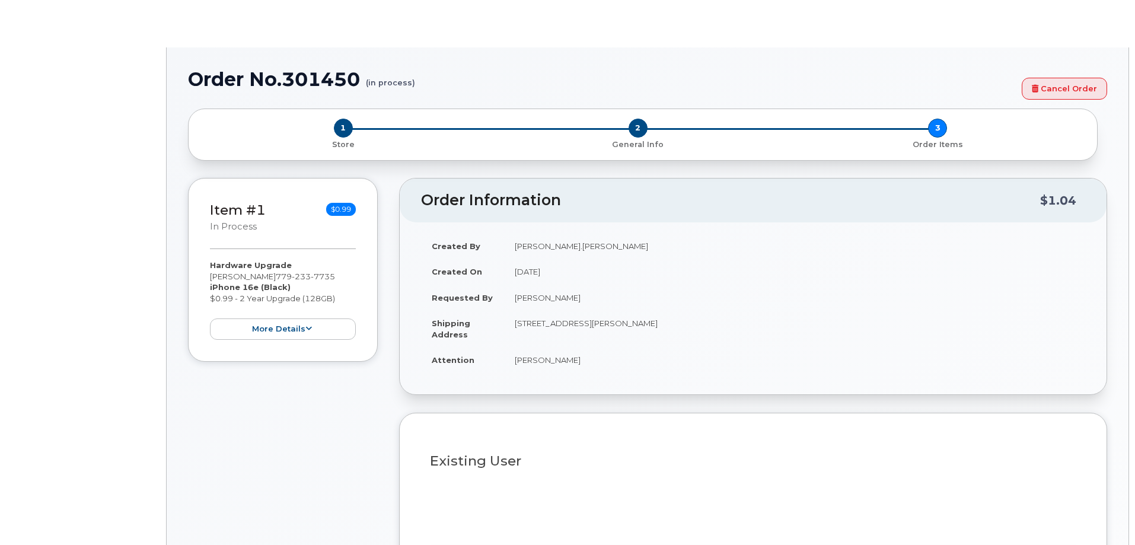
type input "2149977"
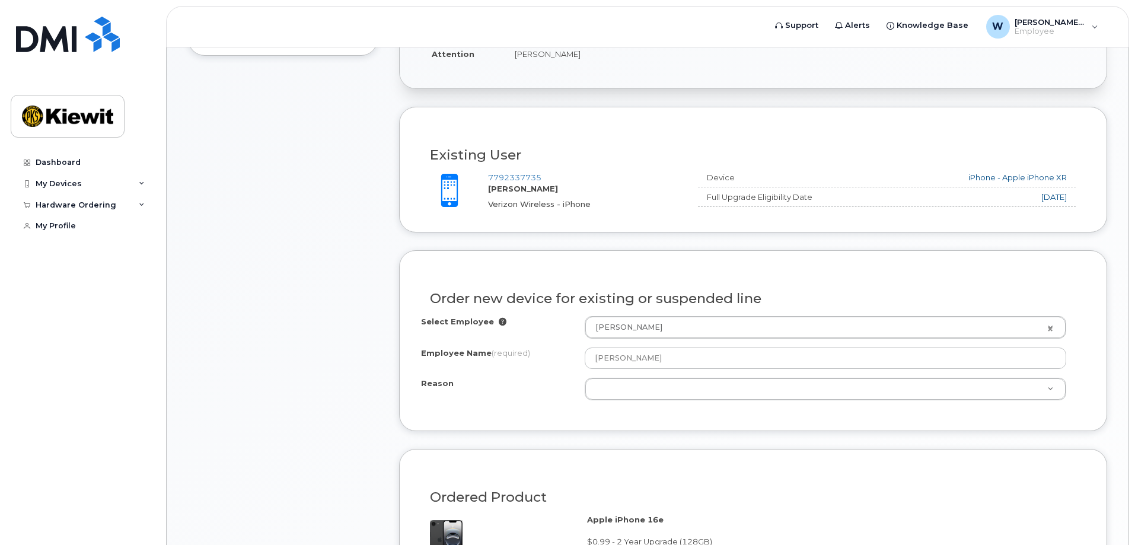
scroll to position [350, 0]
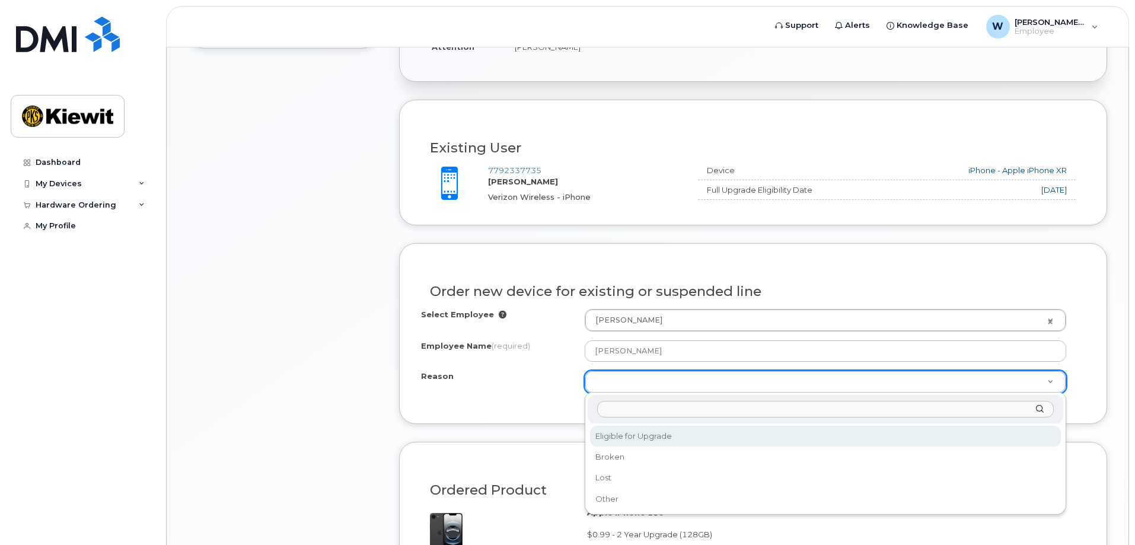
select select "eligible_for_upgrade"
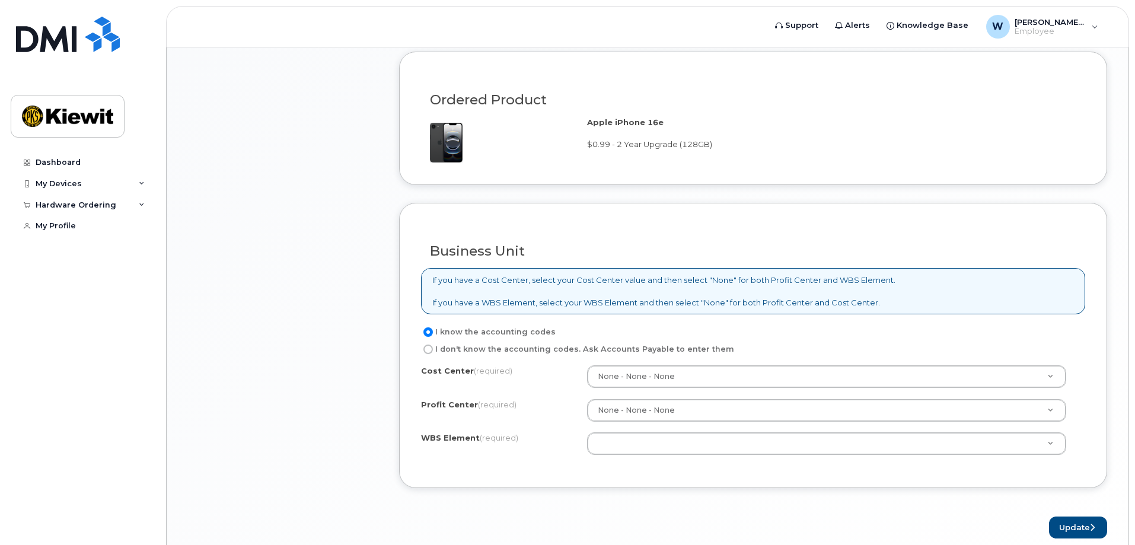
scroll to position [744, 0]
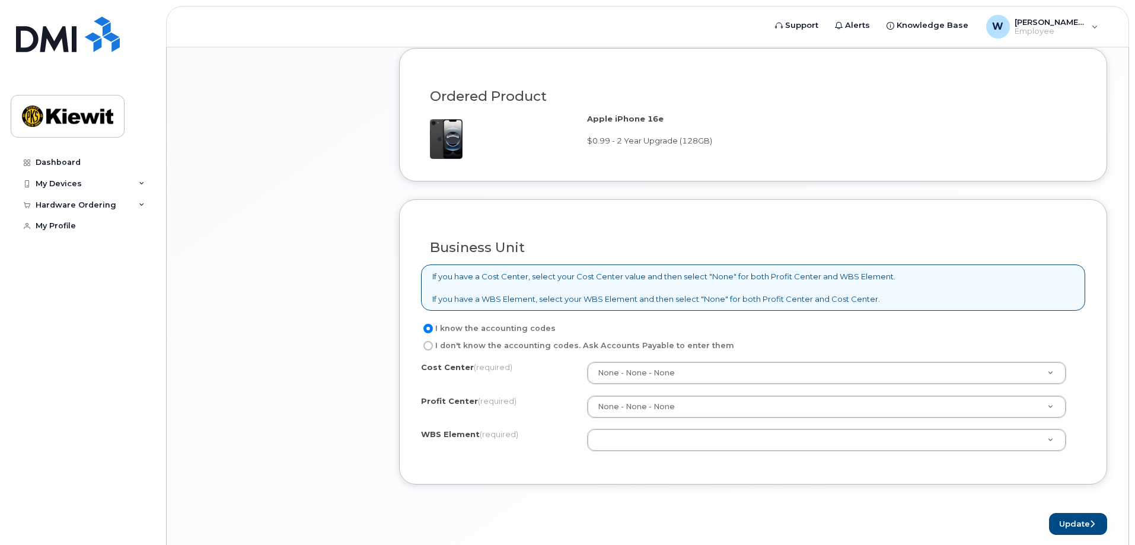
click at [427, 342] on input "I don't know the accounting codes. Ask Accounts Payable to enter them" at bounding box center [427, 345] width 9 height 9
radio input "true"
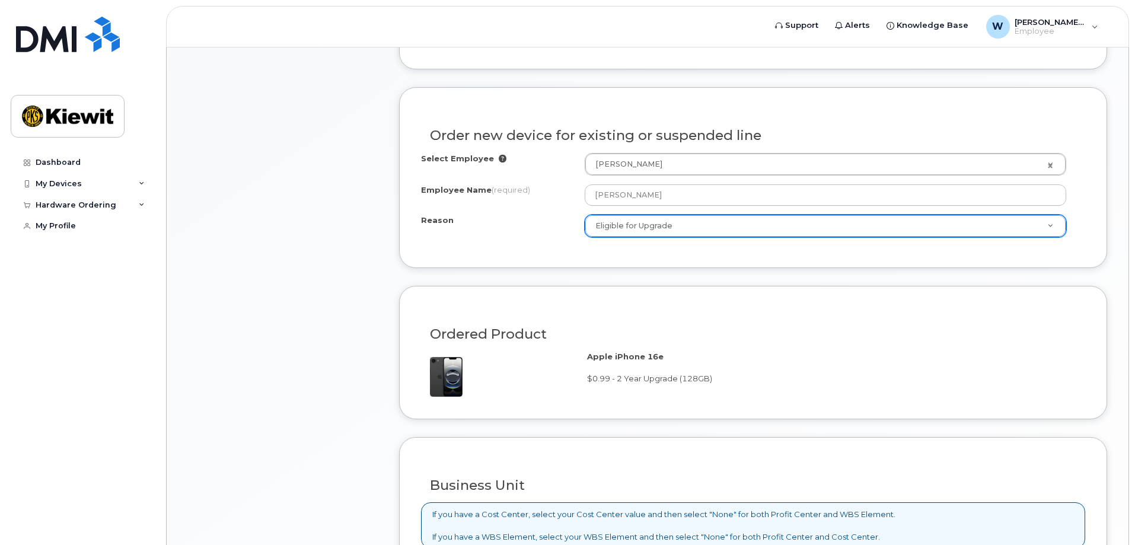
scroll to position [499, 0]
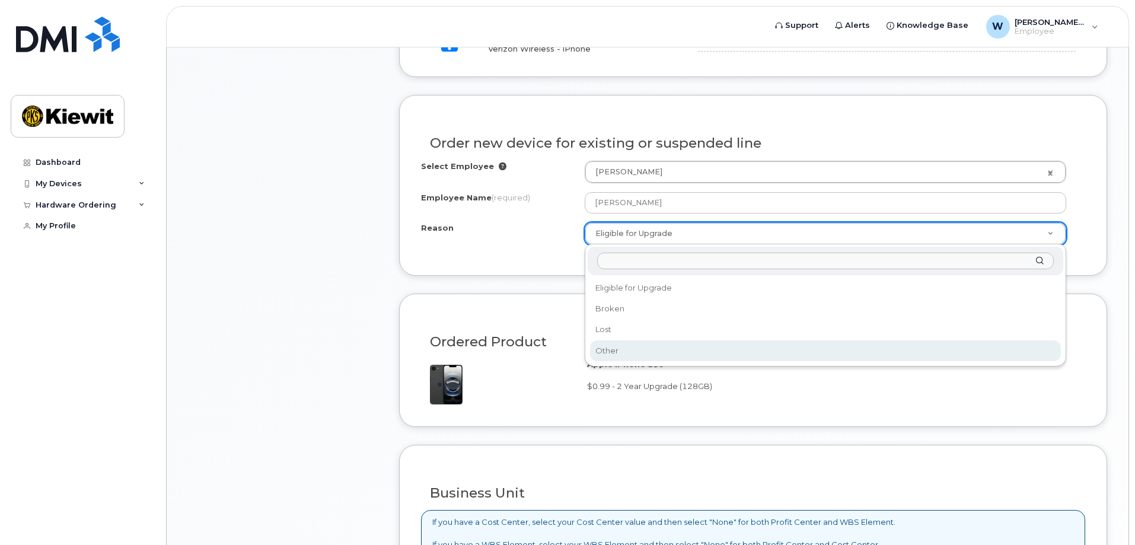
select select "other"
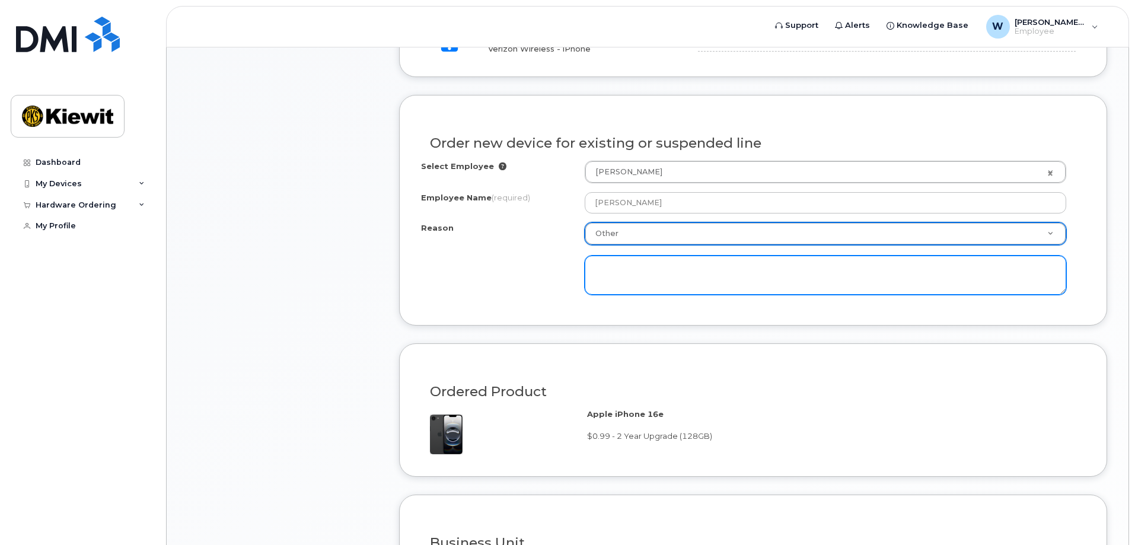
click at [611, 264] on textarea at bounding box center [824, 274] width 481 height 39
click at [724, 269] on textarea "Phone not working correctly Shut off randomly." at bounding box center [824, 274] width 481 height 39
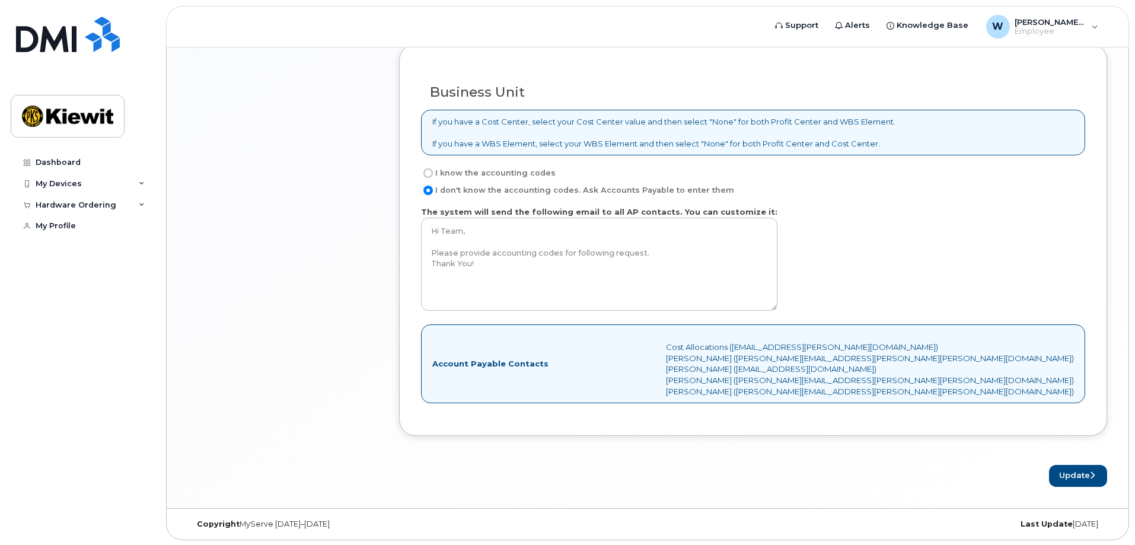
scroll to position [950, 0]
type textarea "Phone not working correctly Shuts off randomly."
click at [1076, 476] on button "Update" at bounding box center [1078, 475] width 58 height 22
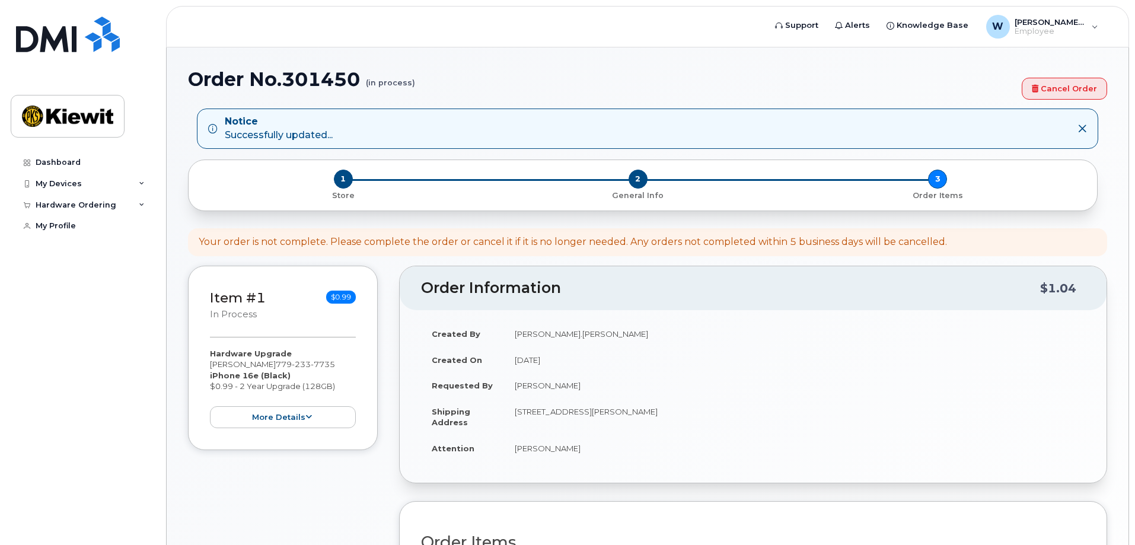
scroll to position [274, 0]
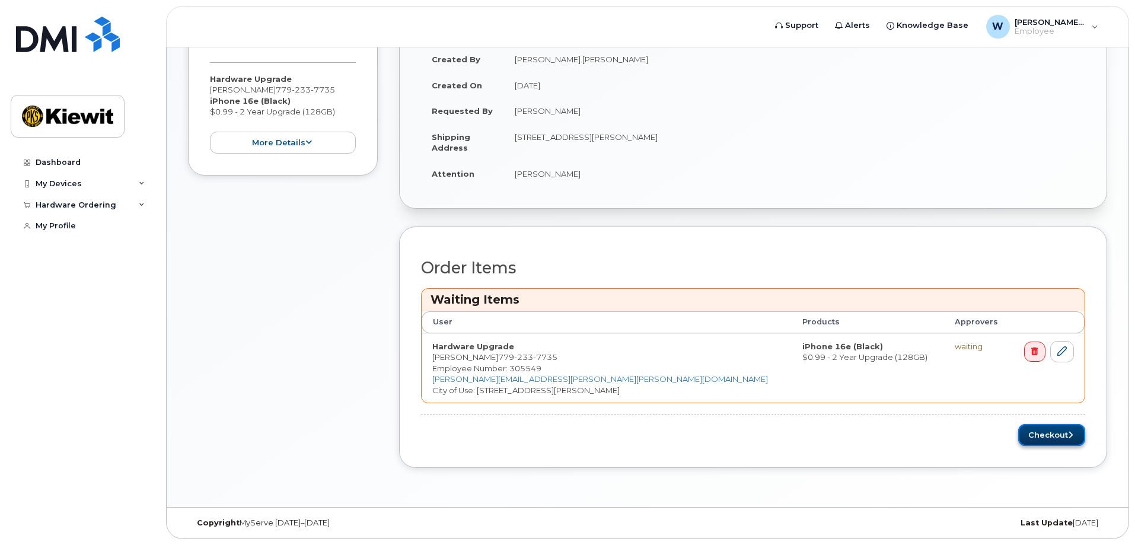
click at [1060, 429] on button "Checkout" at bounding box center [1051, 435] width 67 height 22
